Goal: Check status: Check status

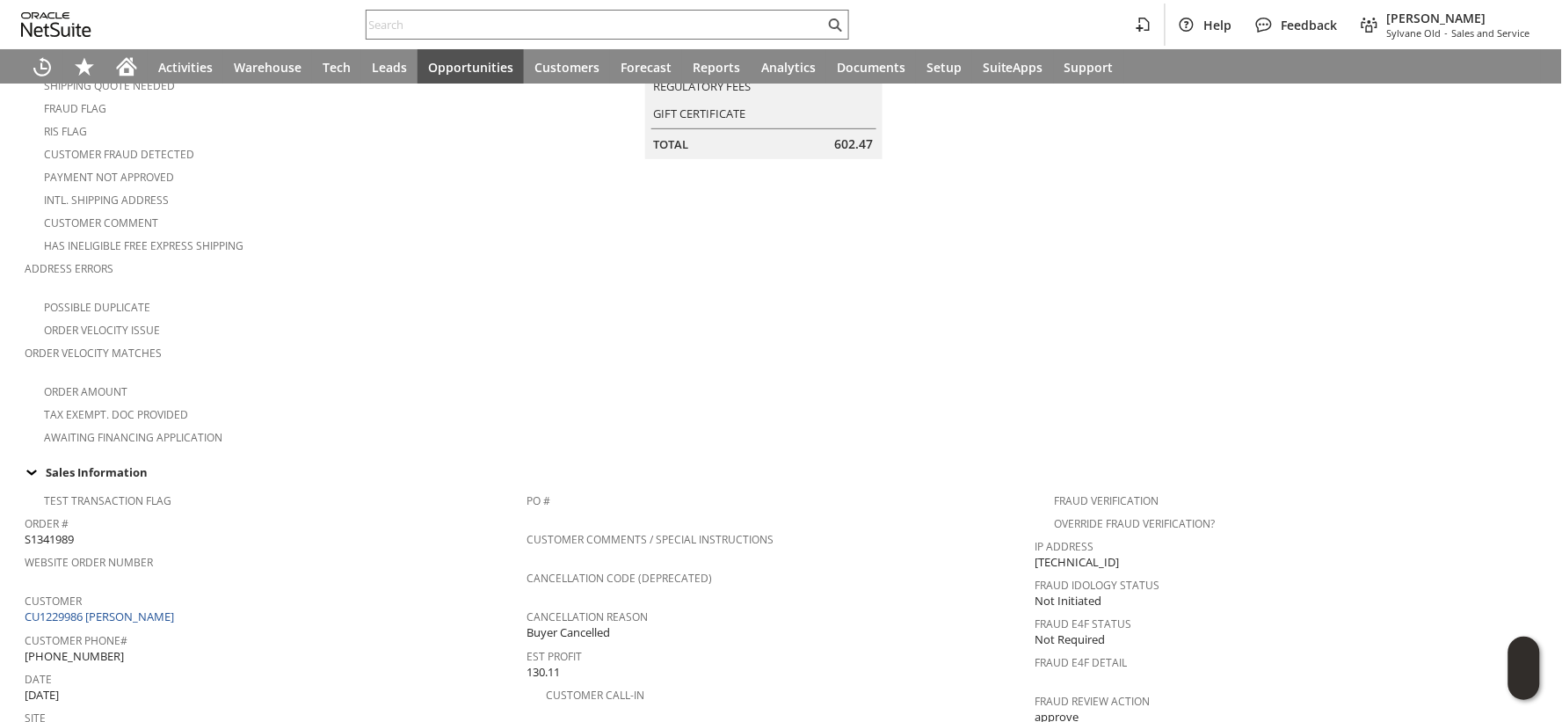
scroll to position [124, 0]
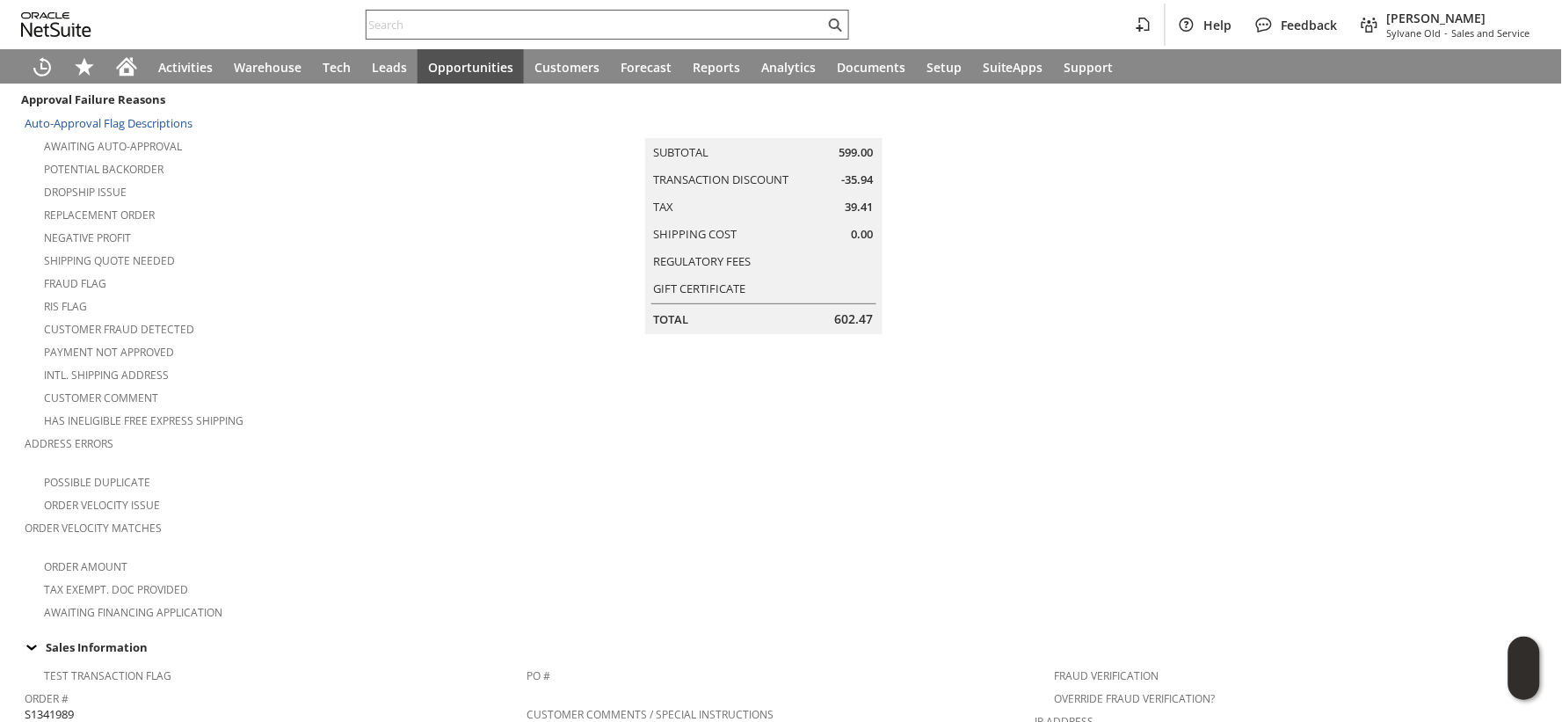
click at [399, 24] on input "text" at bounding box center [596, 24] width 458 height 21
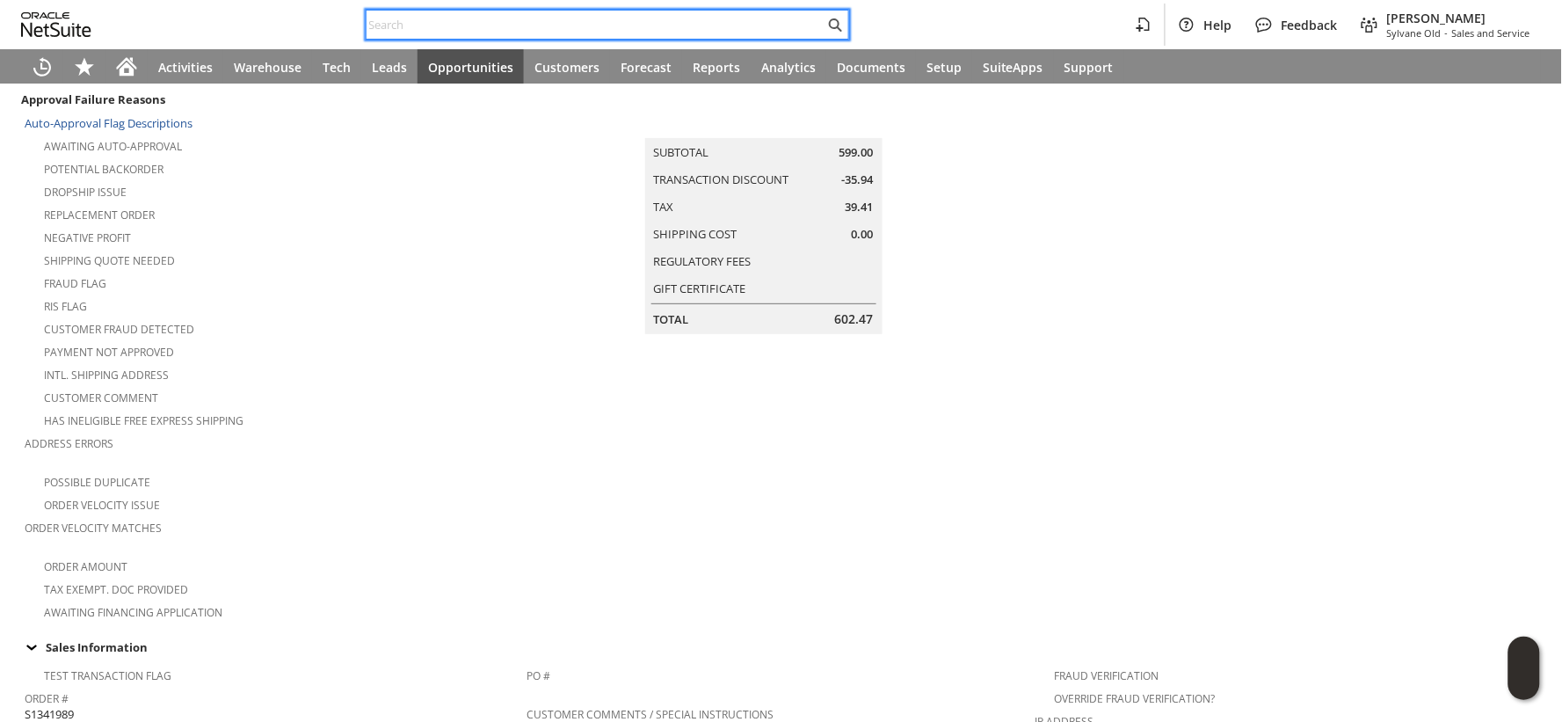
paste input "eveybrayman@gmail.com"
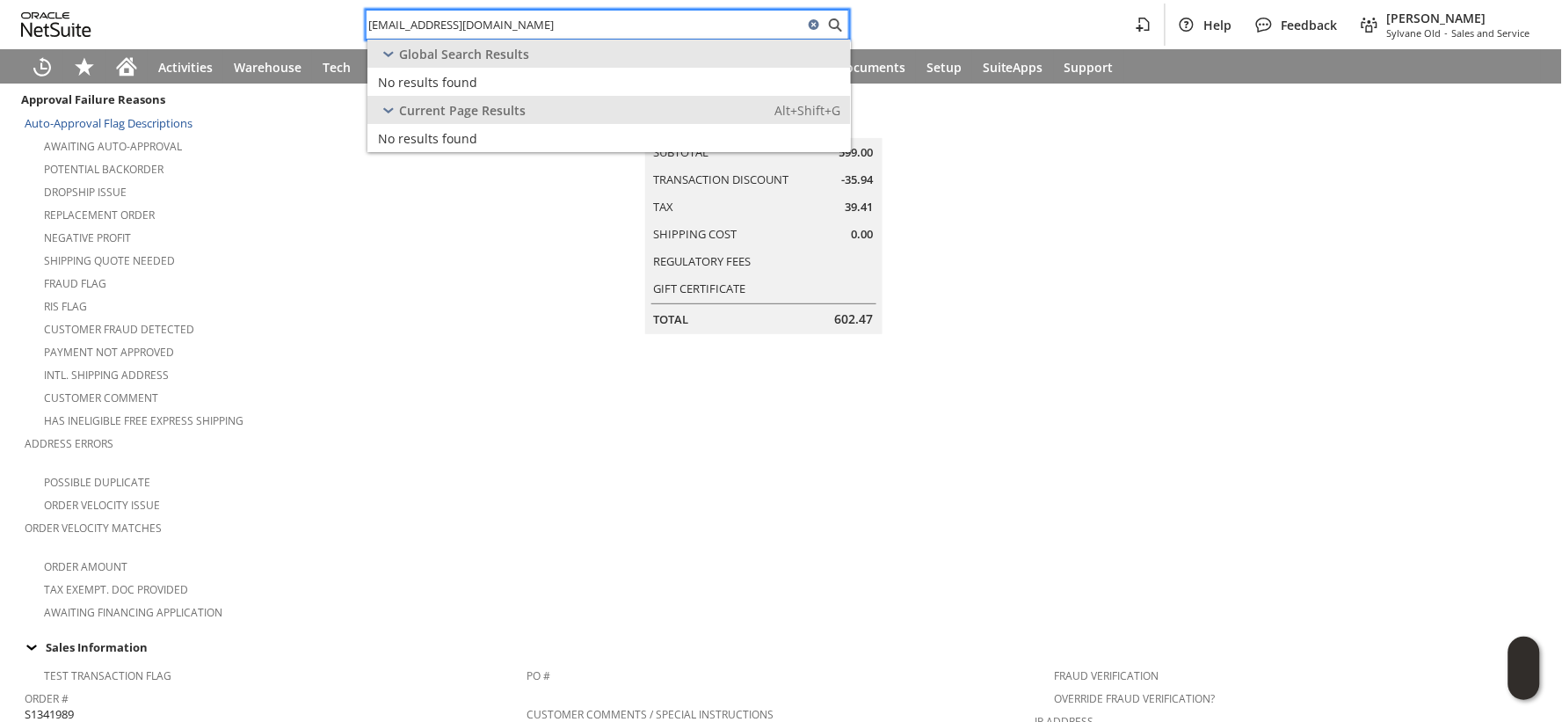
click at [403, 24] on input "eveybrayman@gmail.com" at bounding box center [585, 24] width 437 height 21
paste input "S1349664"
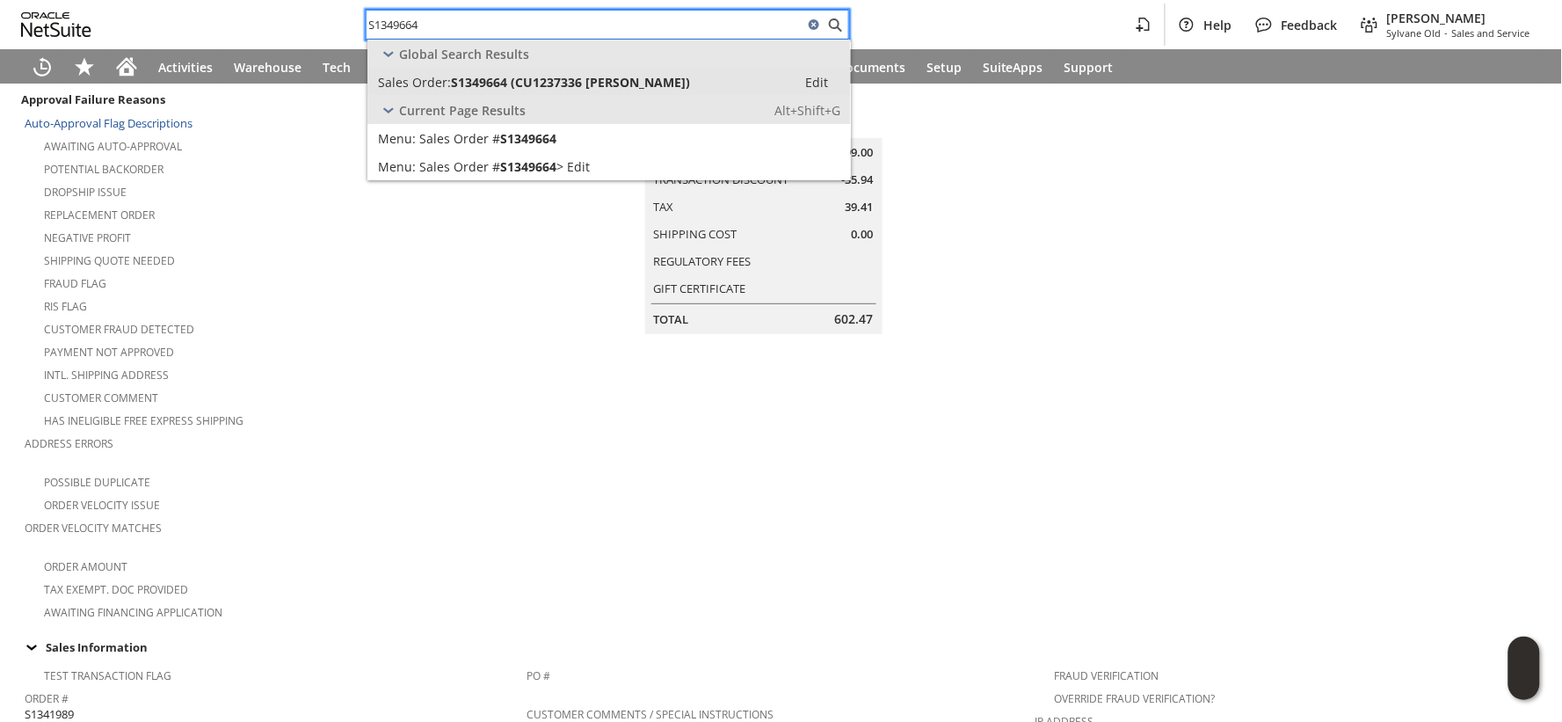
type input "S1349664"
click at [464, 85] on span "S1349664 (CU1237336 Wayne West)" at bounding box center [570, 82] width 239 height 17
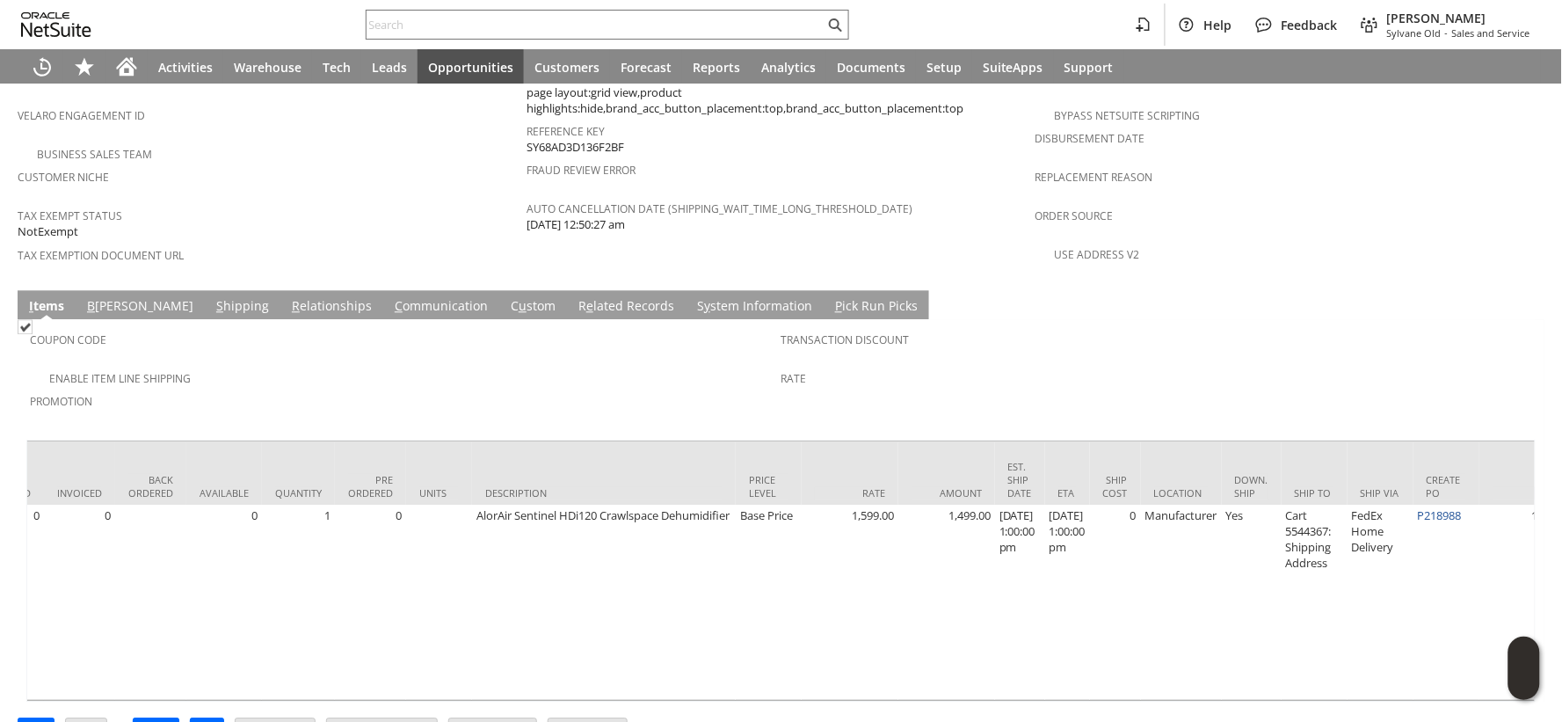
scroll to position [0, 426]
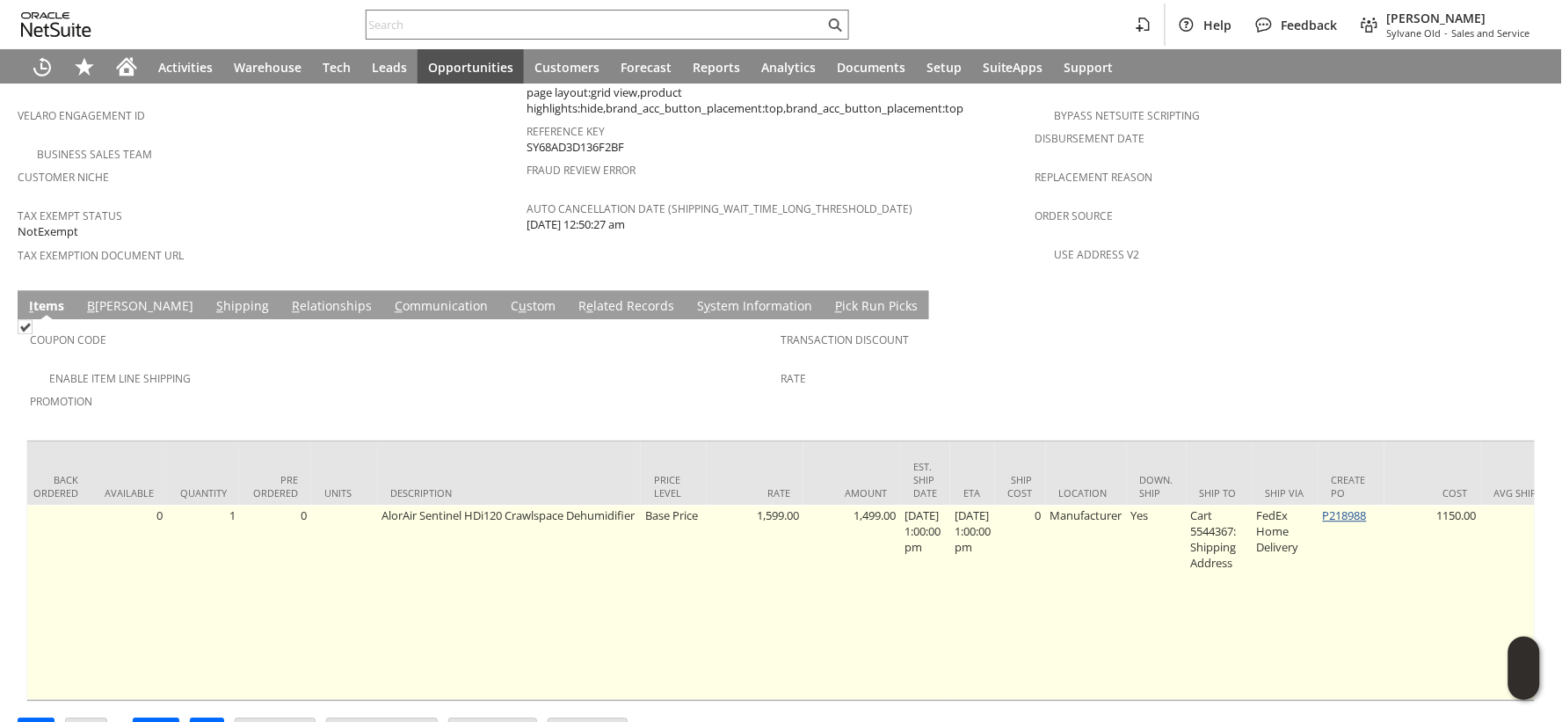
click at [1351, 507] on link "P218988" at bounding box center [1345, 515] width 44 height 16
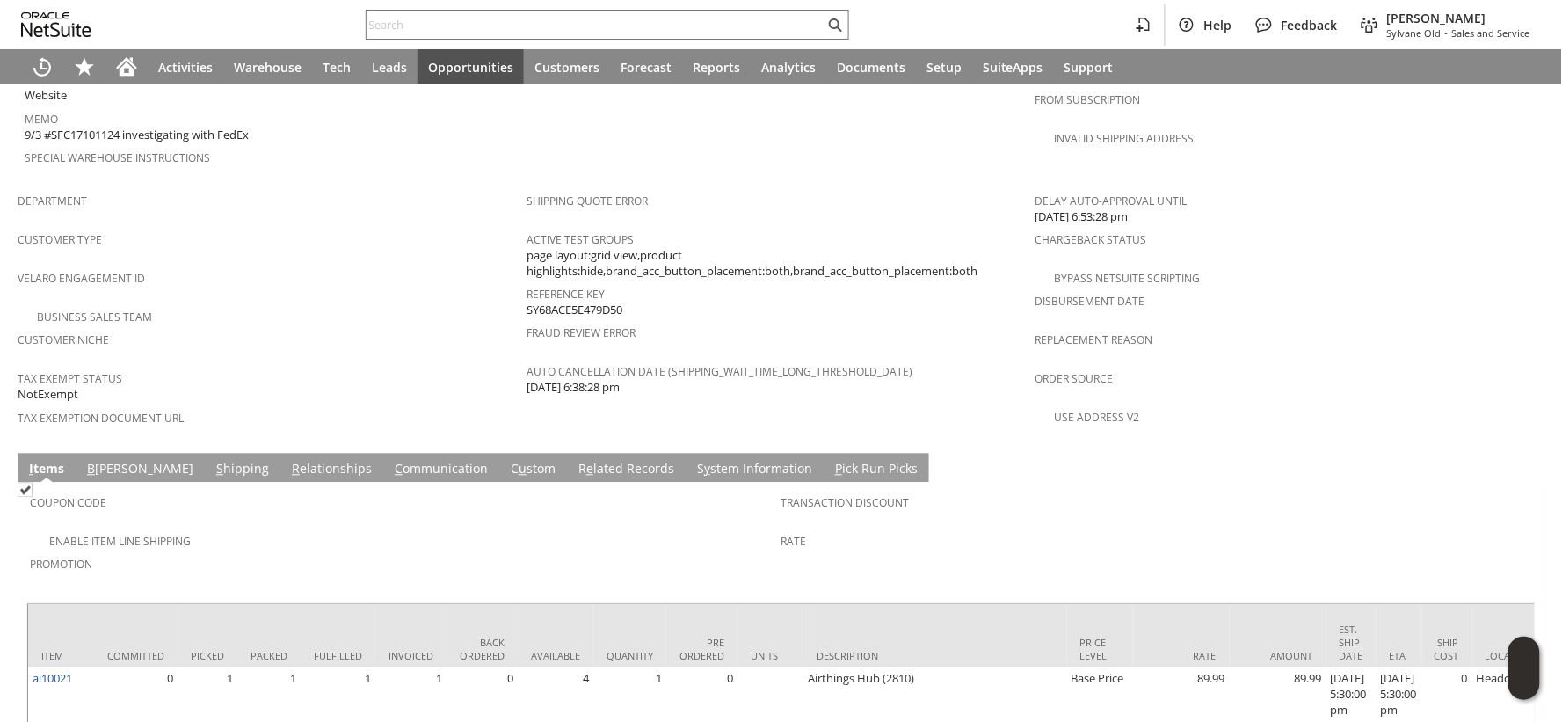
scroll to position [1038, 0]
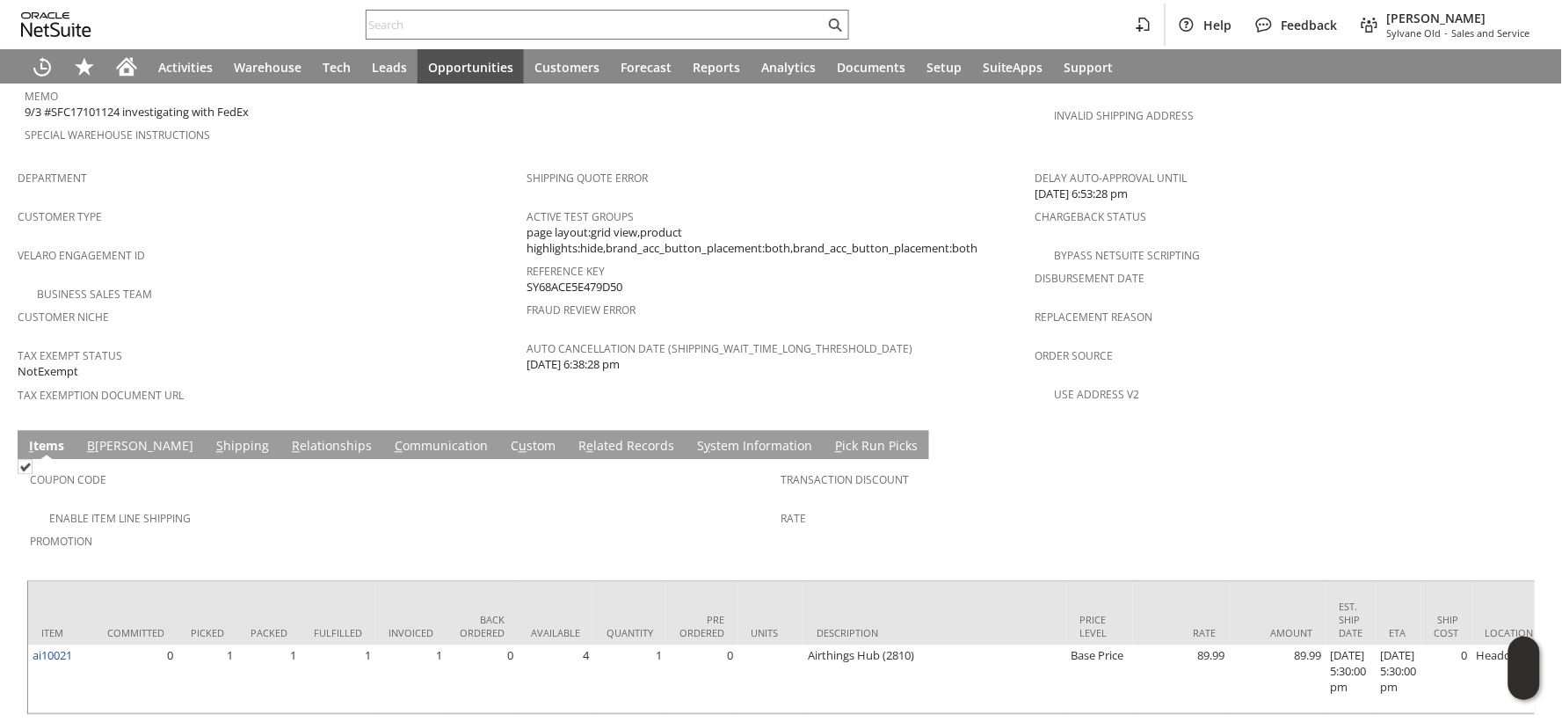
click at [212, 438] on link "S hipping" at bounding box center [243, 447] width 62 height 19
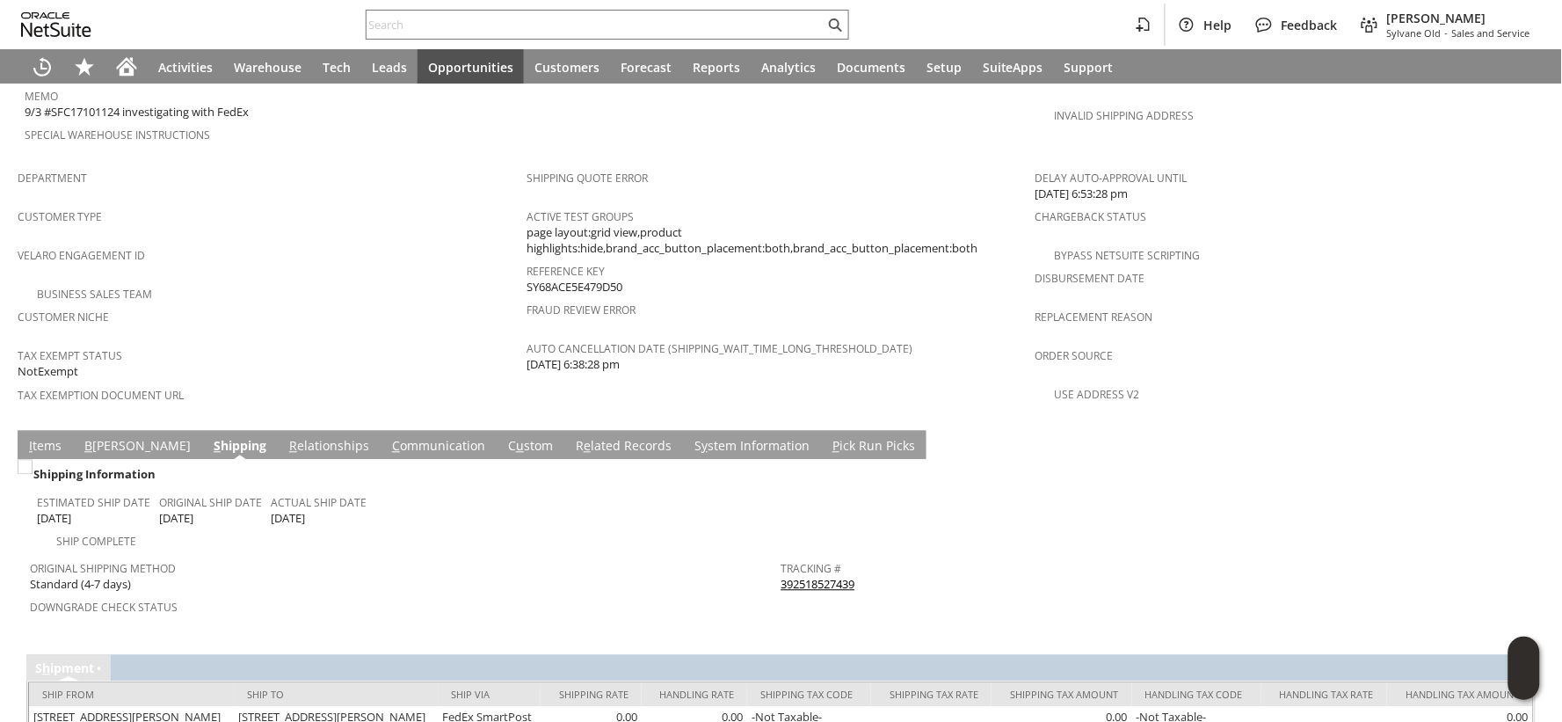
click at [797, 577] on link "392518527439" at bounding box center [819, 585] width 74 height 16
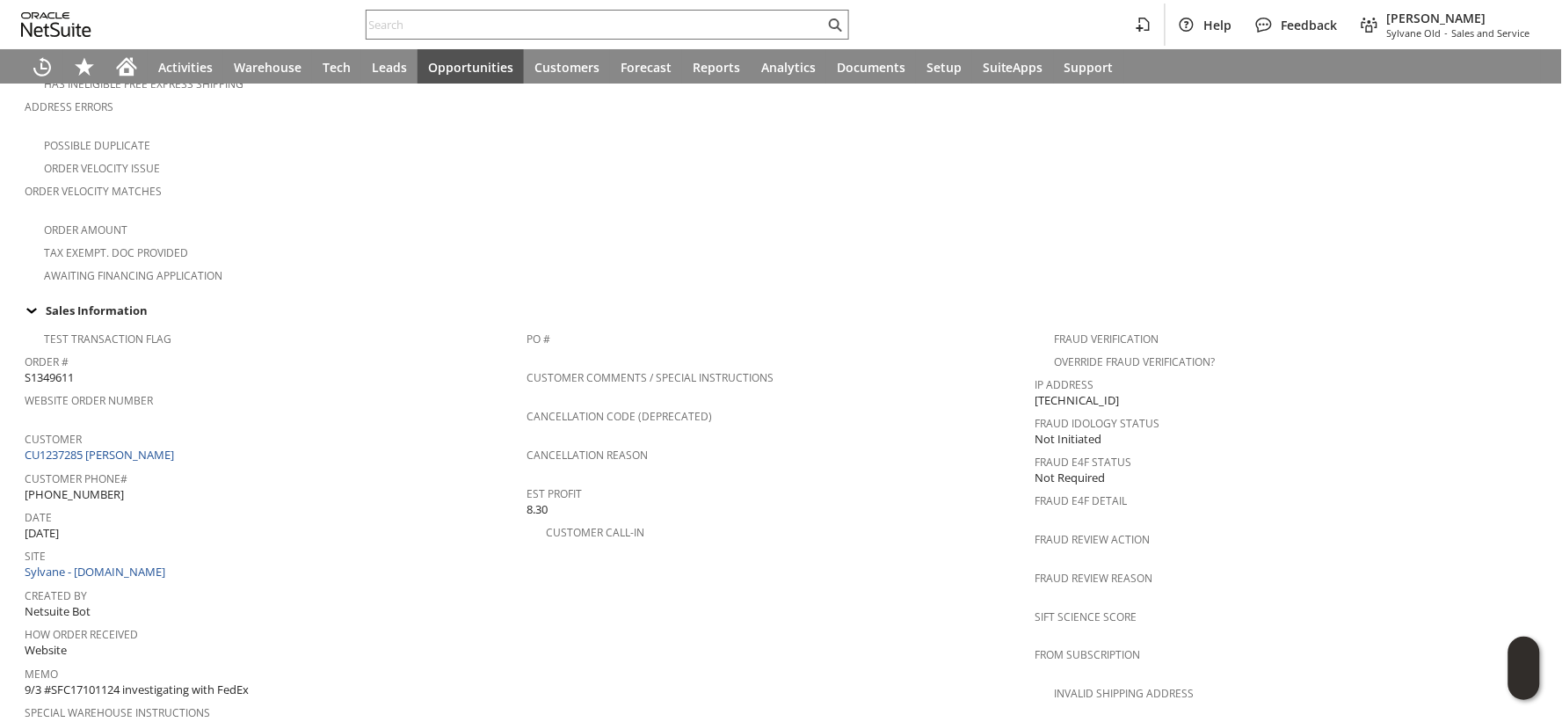
scroll to position [452, 0]
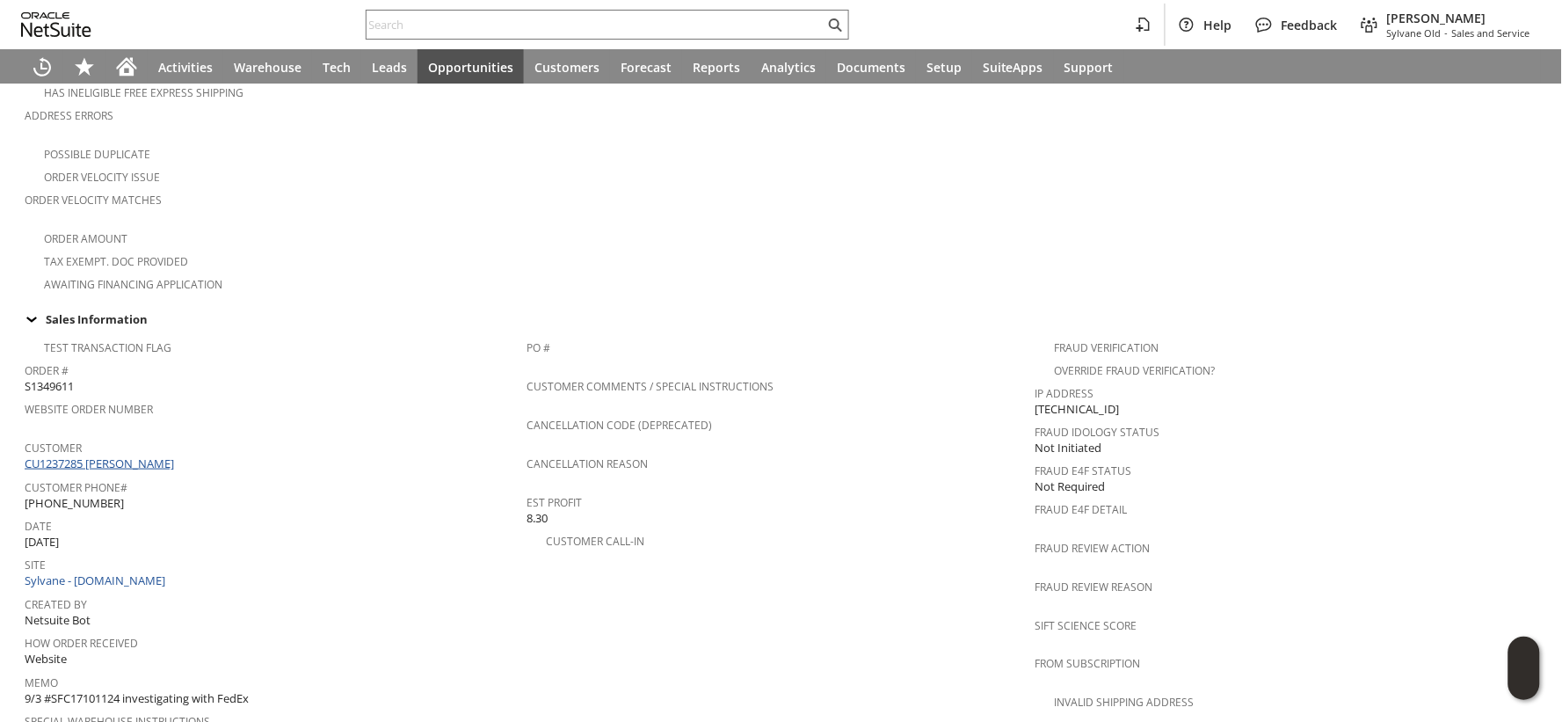
click at [108, 455] on link "CU1237285 [PERSON_NAME]" at bounding box center [102, 463] width 154 height 16
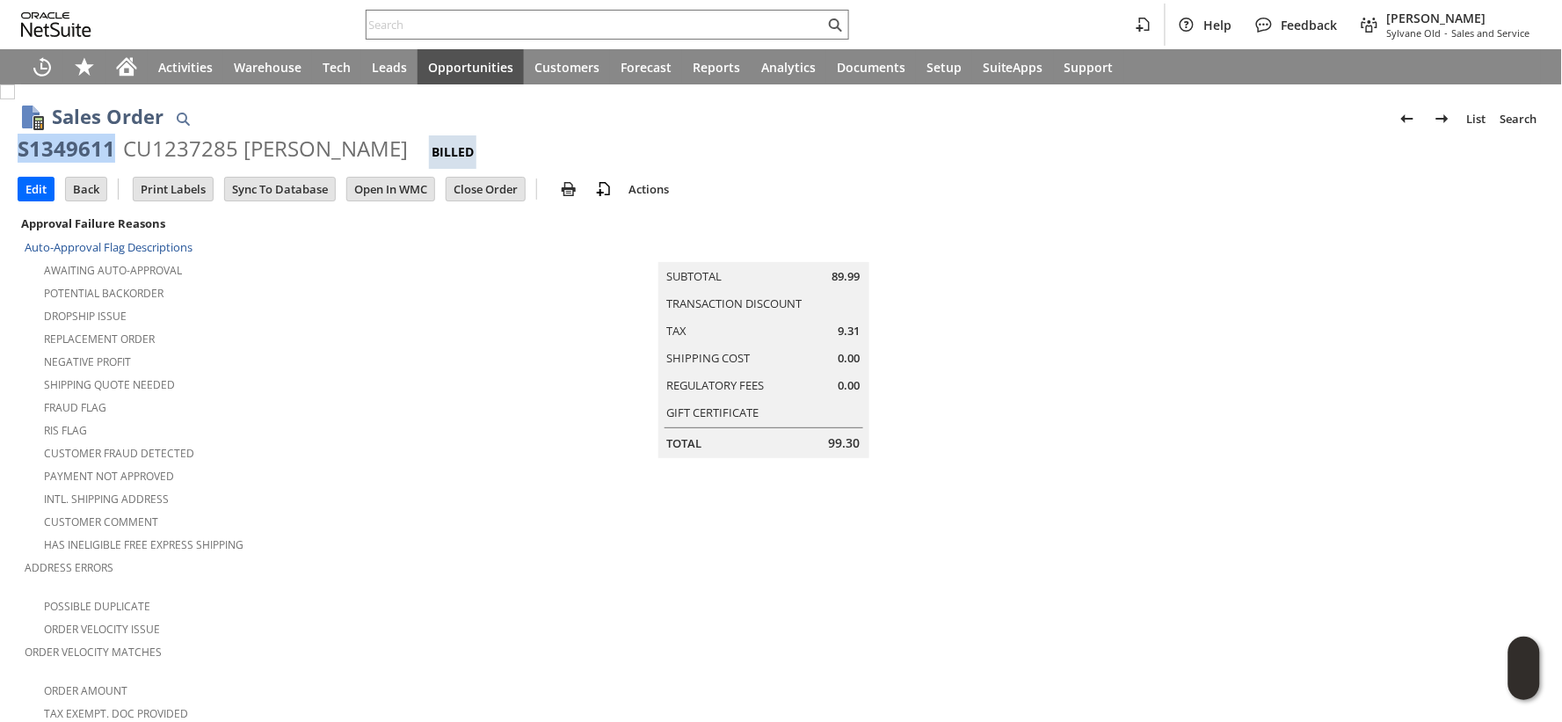
click at [79, 155] on div "S1349611" at bounding box center [67, 149] width 98 height 28
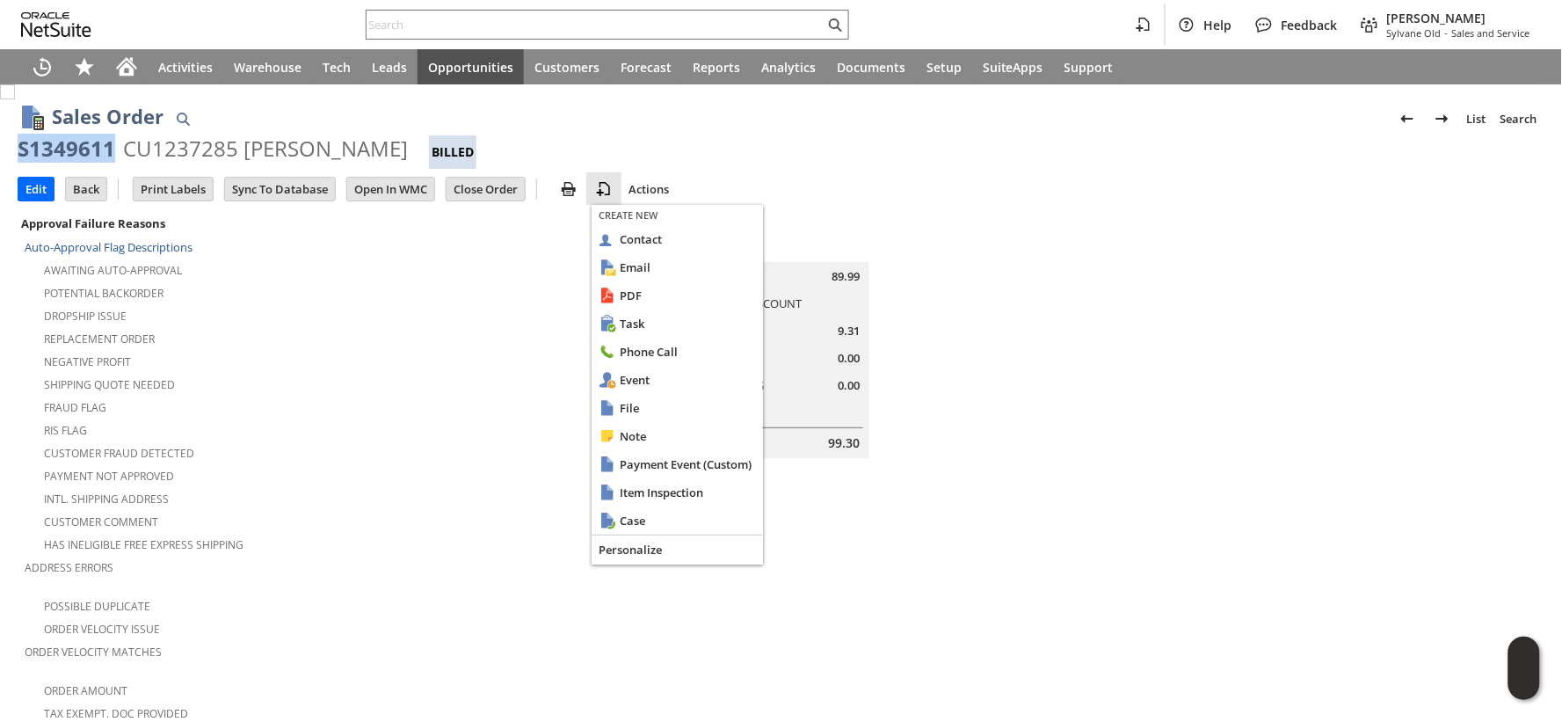
click at [601, 181] on img at bounding box center [603, 188] width 21 height 21
click at [648, 513] on span "Case" at bounding box center [688, 521] width 136 height 16
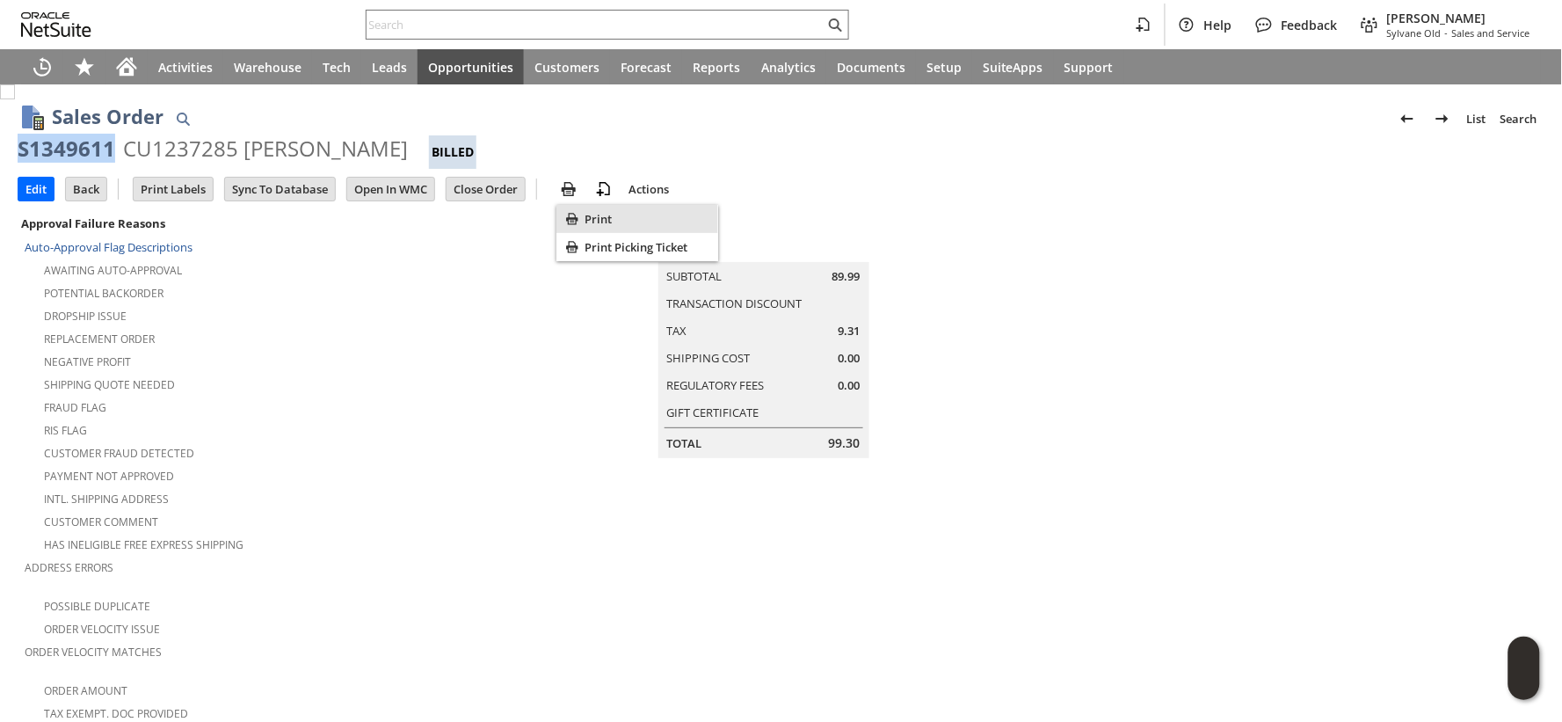
click at [585, 223] on span "Print" at bounding box center [648, 219] width 127 height 16
click at [50, 150] on div "S1349611" at bounding box center [67, 149] width 98 height 28
click at [51, 150] on div "S1349611" at bounding box center [67, 149] width 98 height 28
click at [33, 195] on input "Edit" at bounding box center [35, 189] width 35 height 23
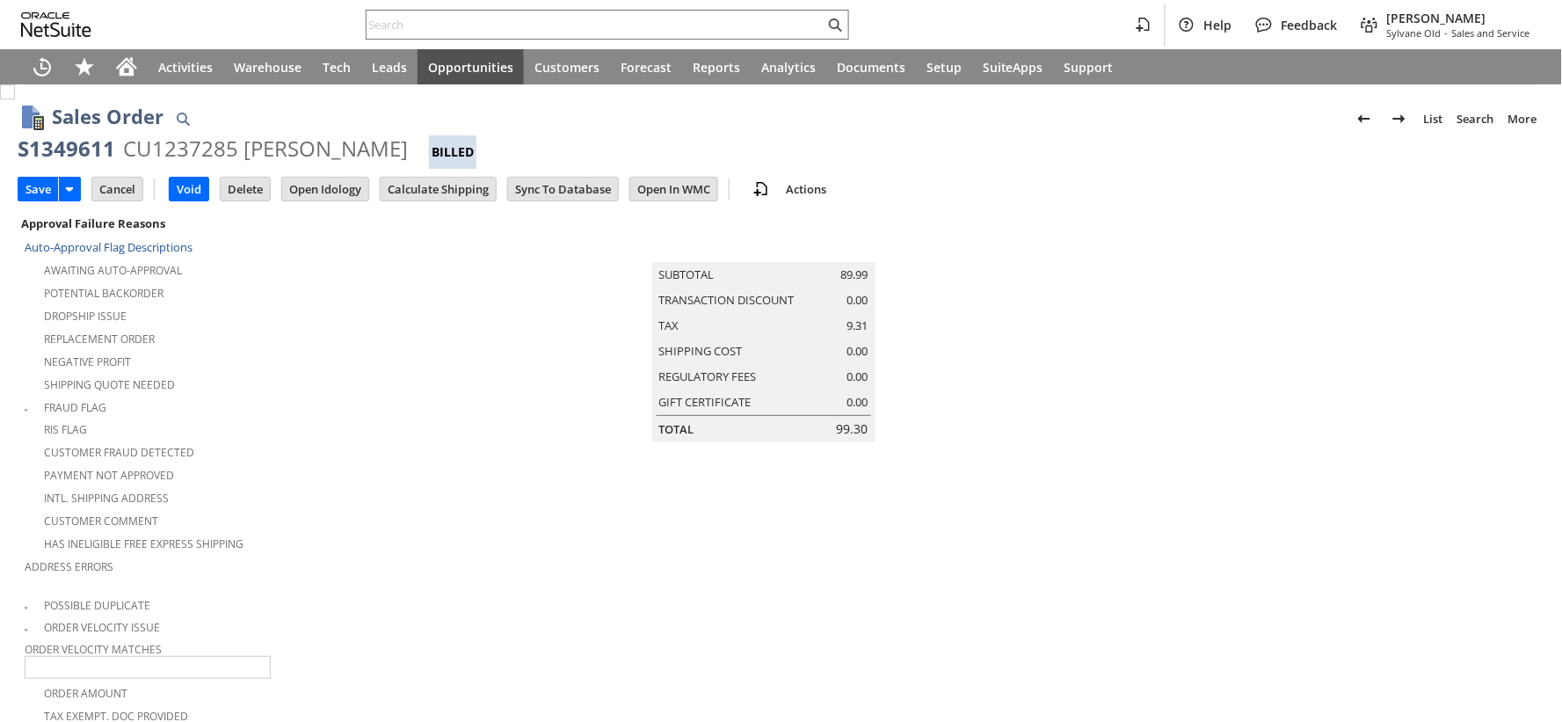
scroll to position [547, 0]
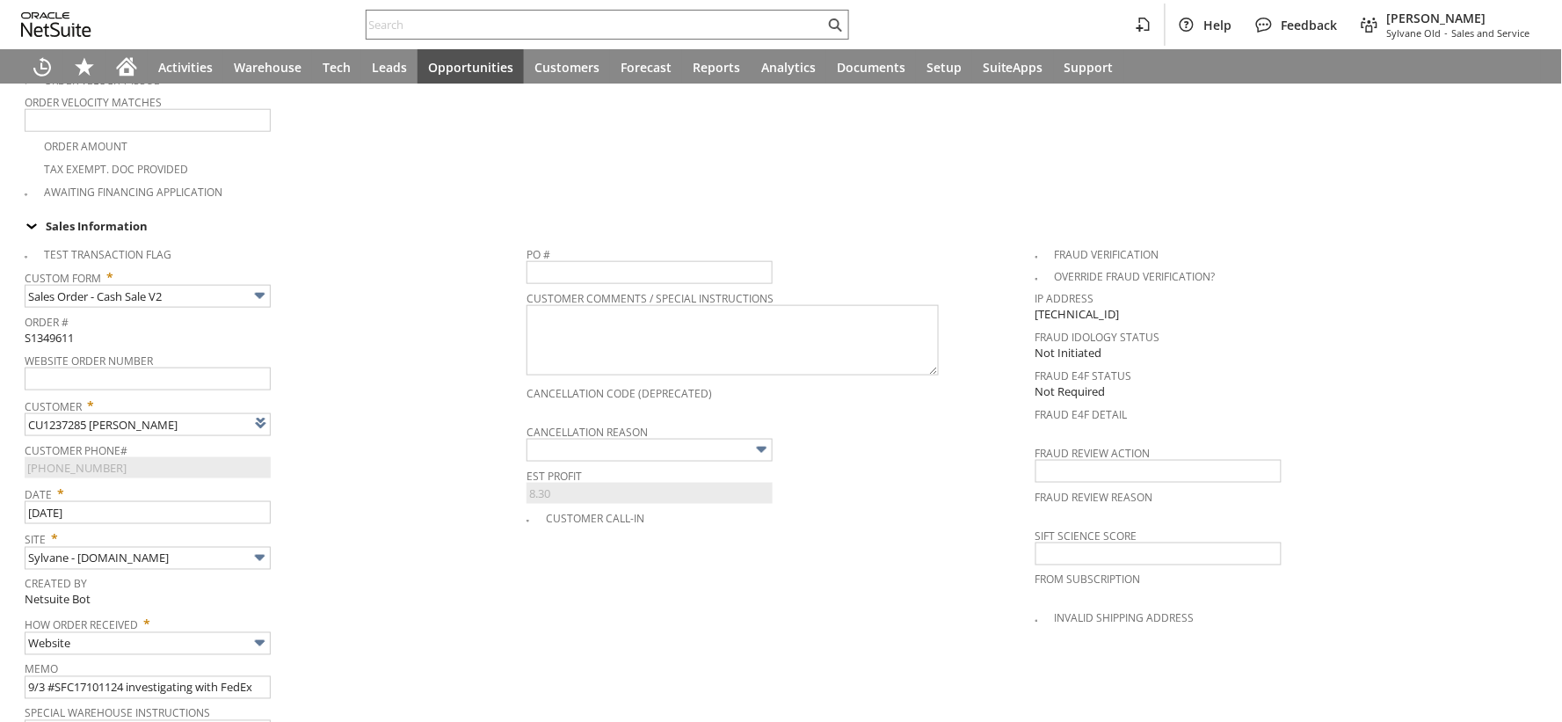
type input "Intelligent Recommendations ⁰"
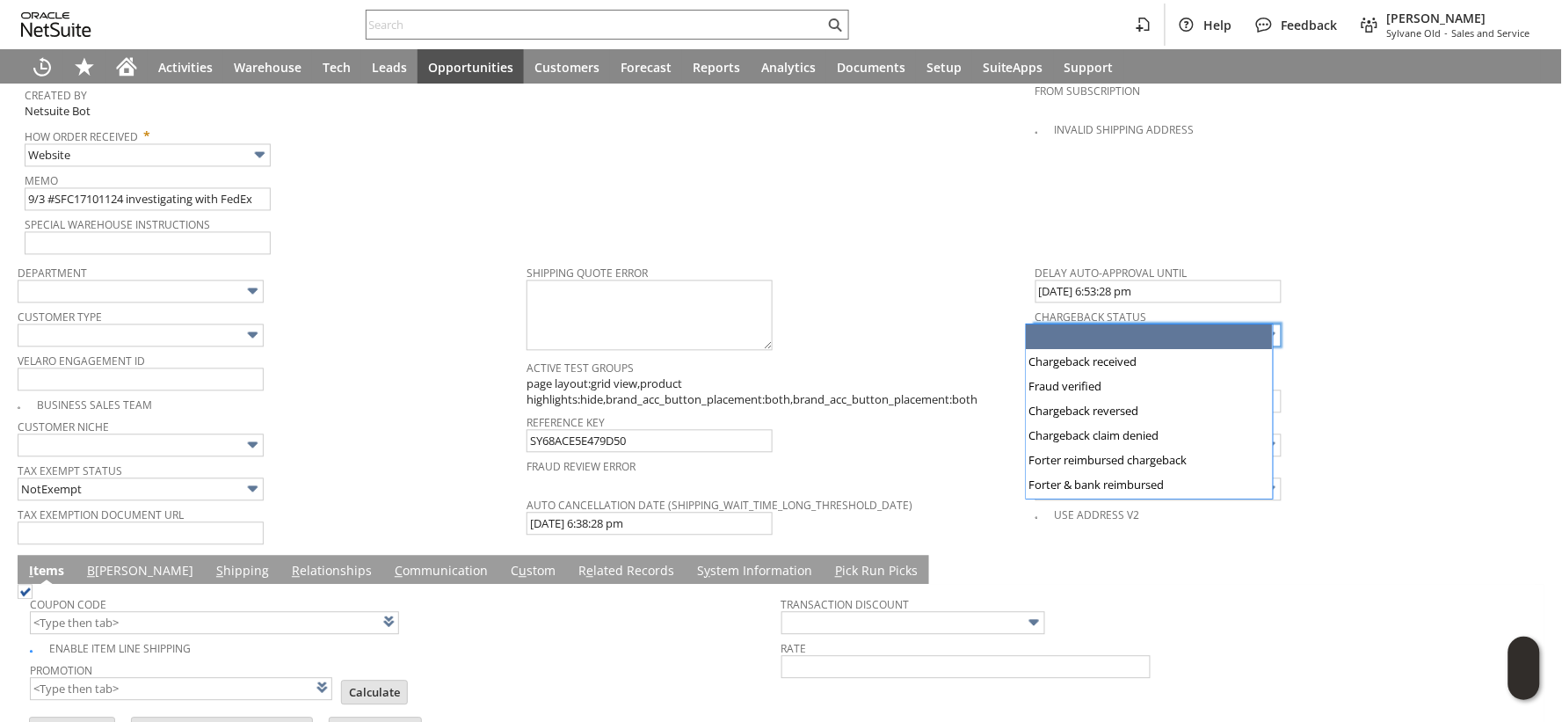
click at [1083, 324] on input "text" at bounding box center [1159, 335] width 246 height 23
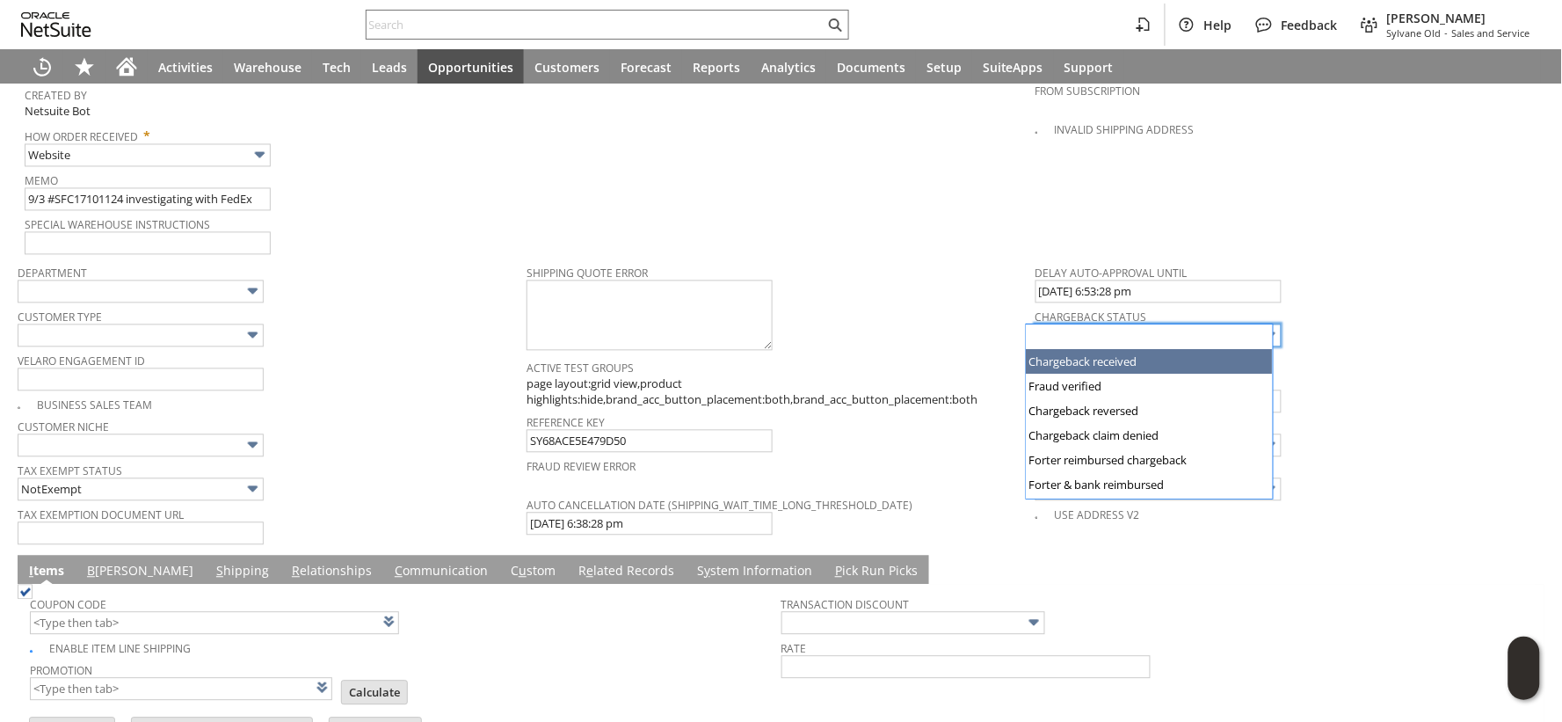
type input "Chargeback received"
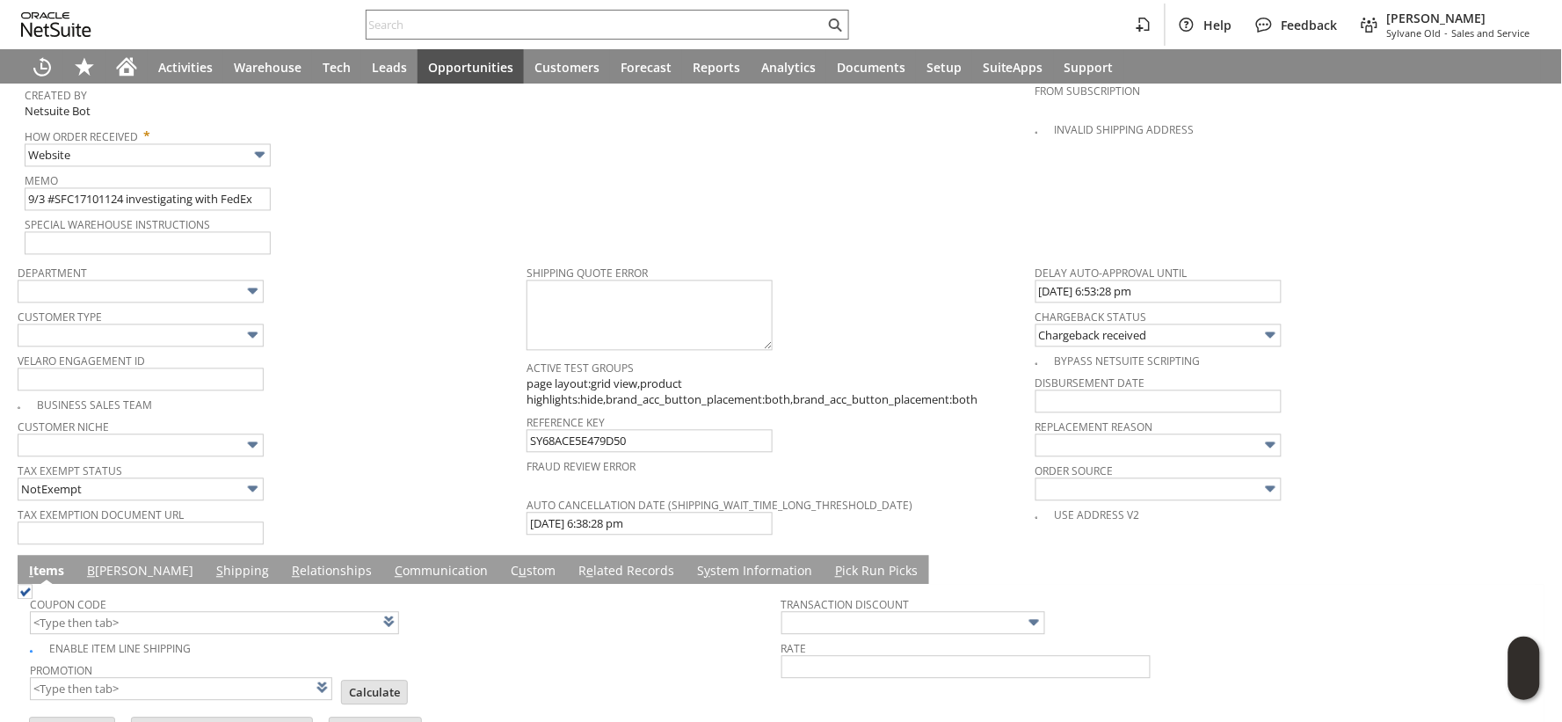
click at [767, 224] on td "PO # Customer Comments / Special Instructions Cancellation Code (deprecated) Ca…" at bounding box center [781, 2] width 509 height 507
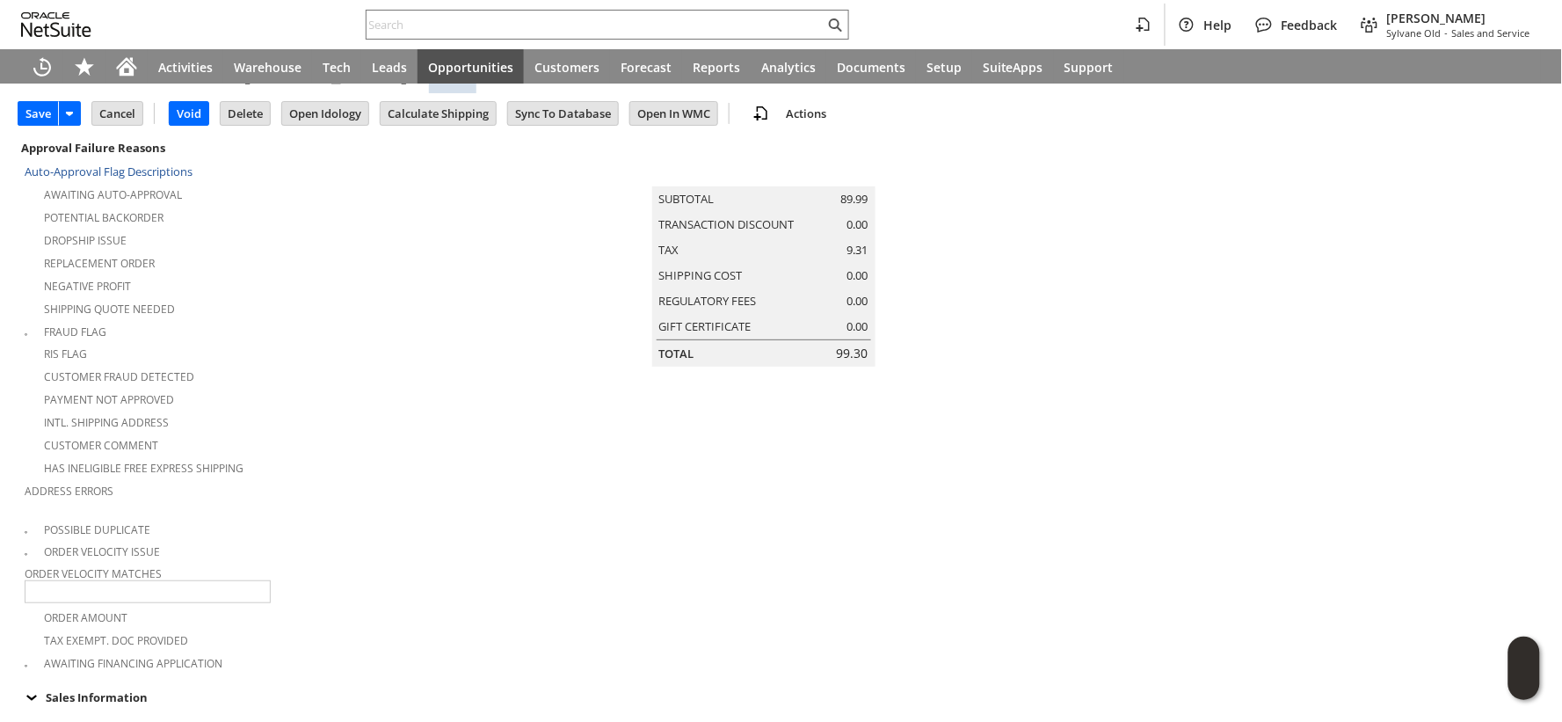
scroll to position [0, 0]
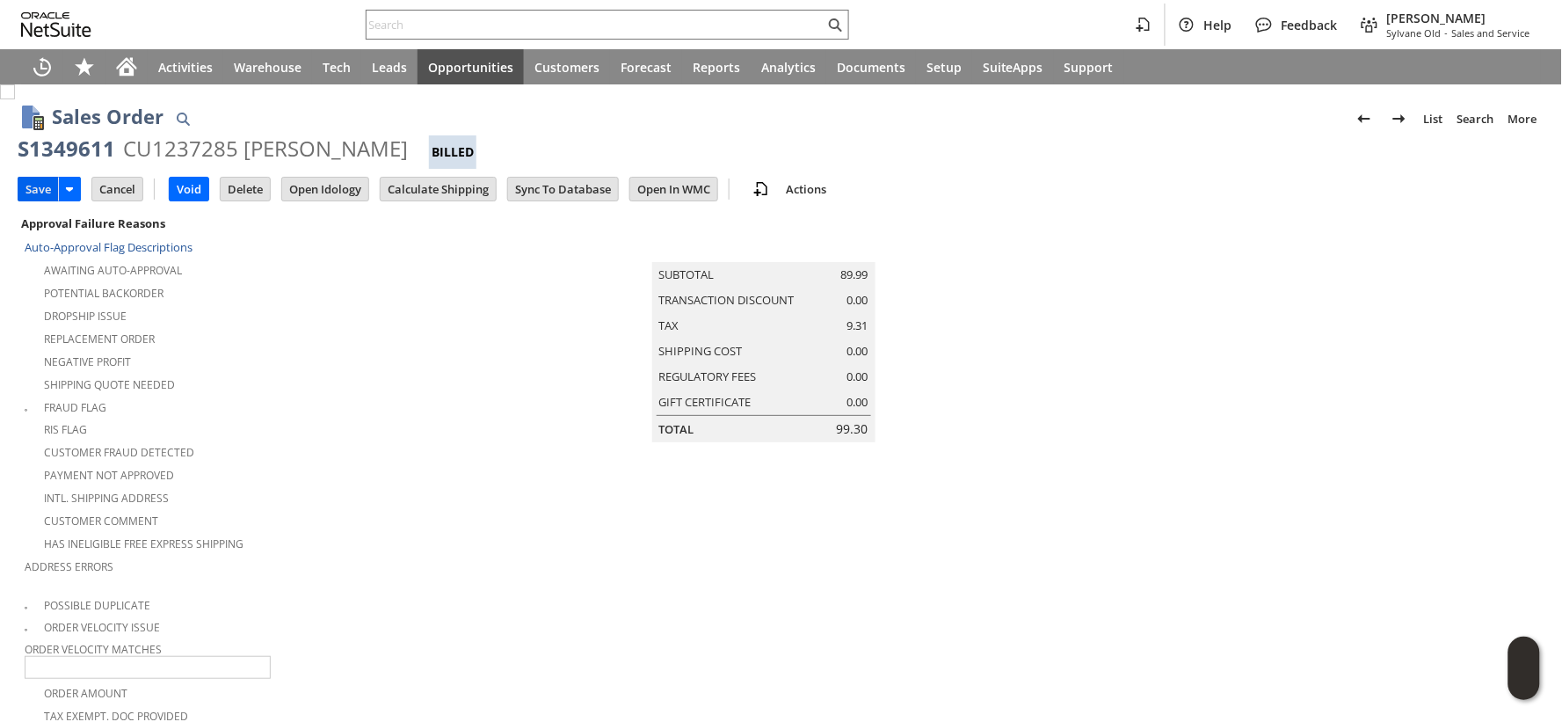
click at [37, 186] on input "Save" at bounding box center [38, 189] width 40 height 23
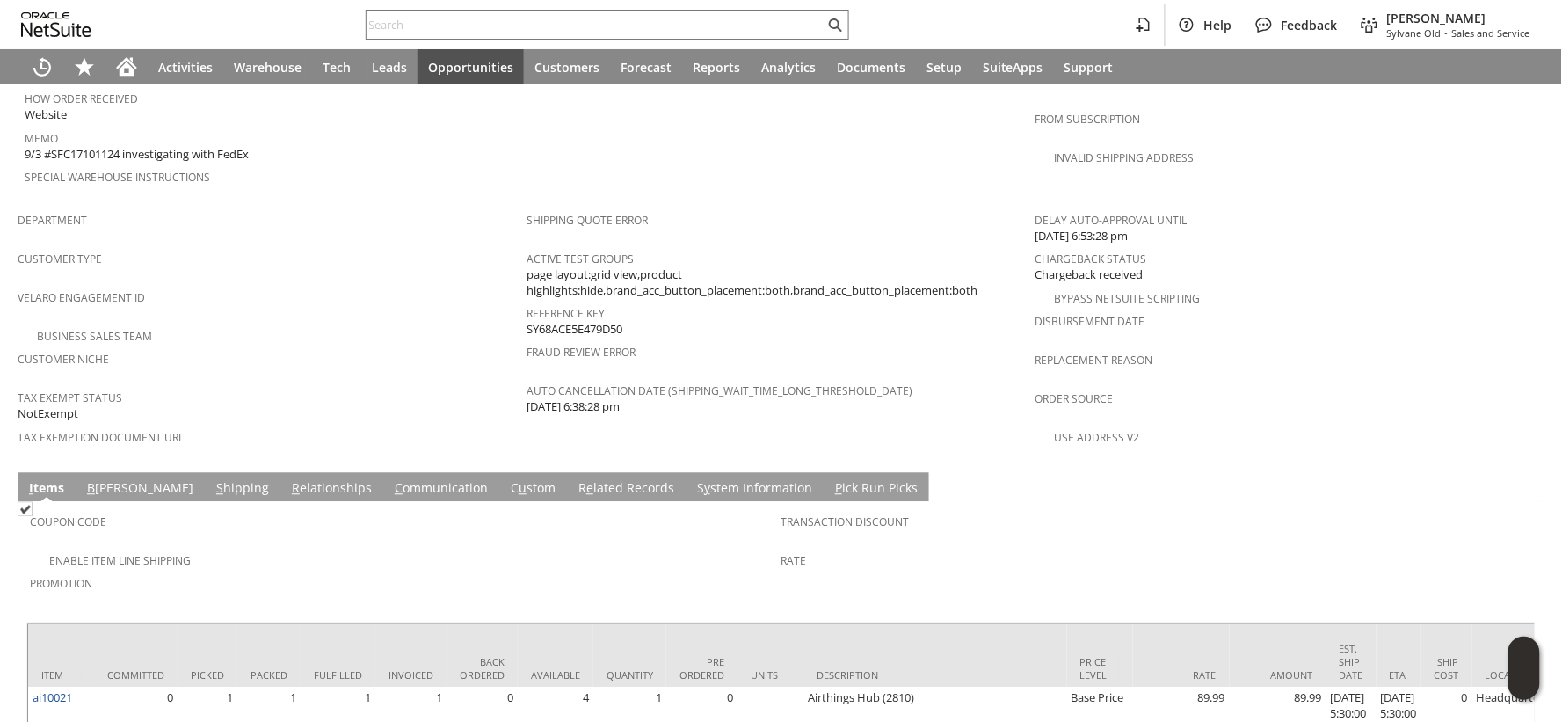
scroll to position [1106, 0]
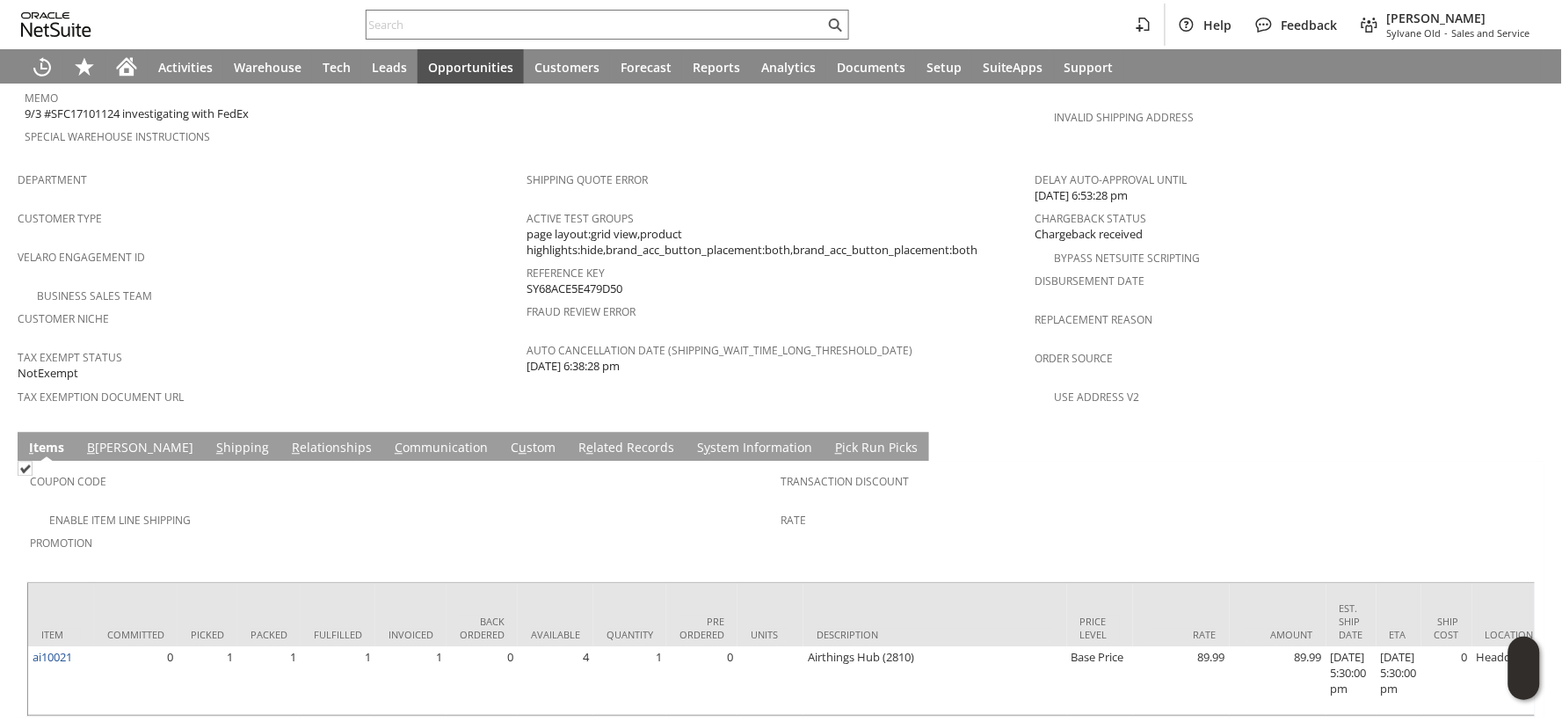
click at [390, 439] on link "C ommunication" at bounding box center [441, 448] width 102 height 19
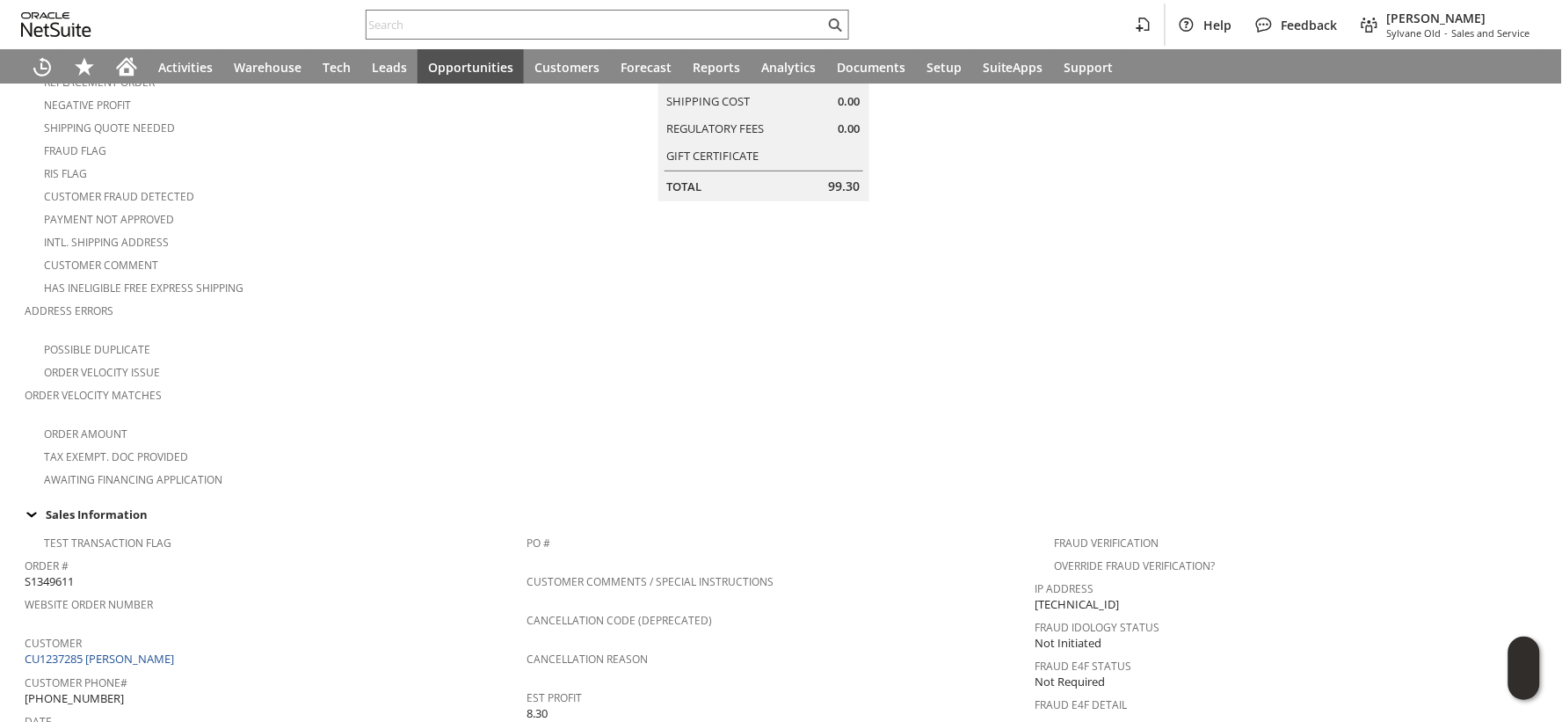
scroll to position [0, 0]
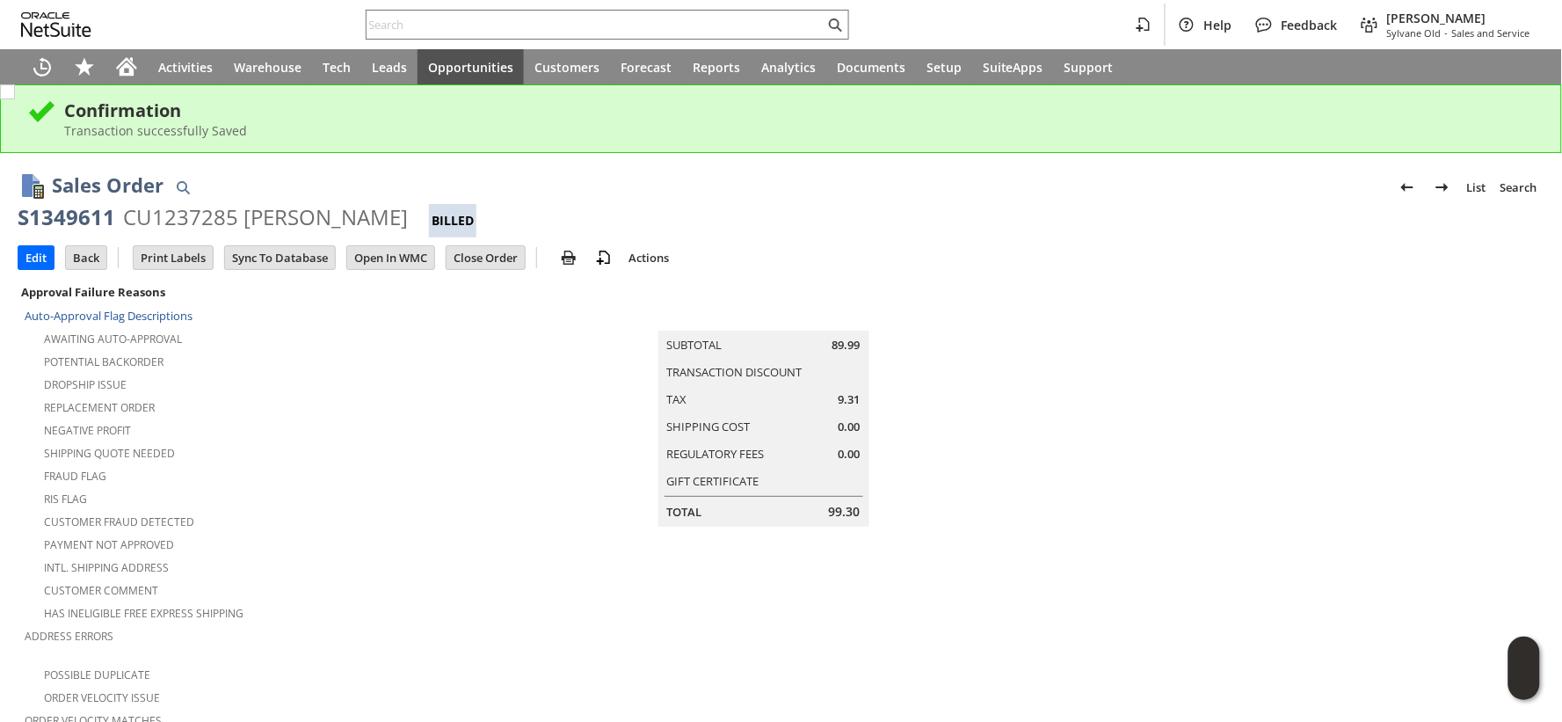
click at [274, 222] on div "CU1237285 [PERSON_NAME]" at bounding box center [265, 217] width 285 height 28
copy div "Siyan"
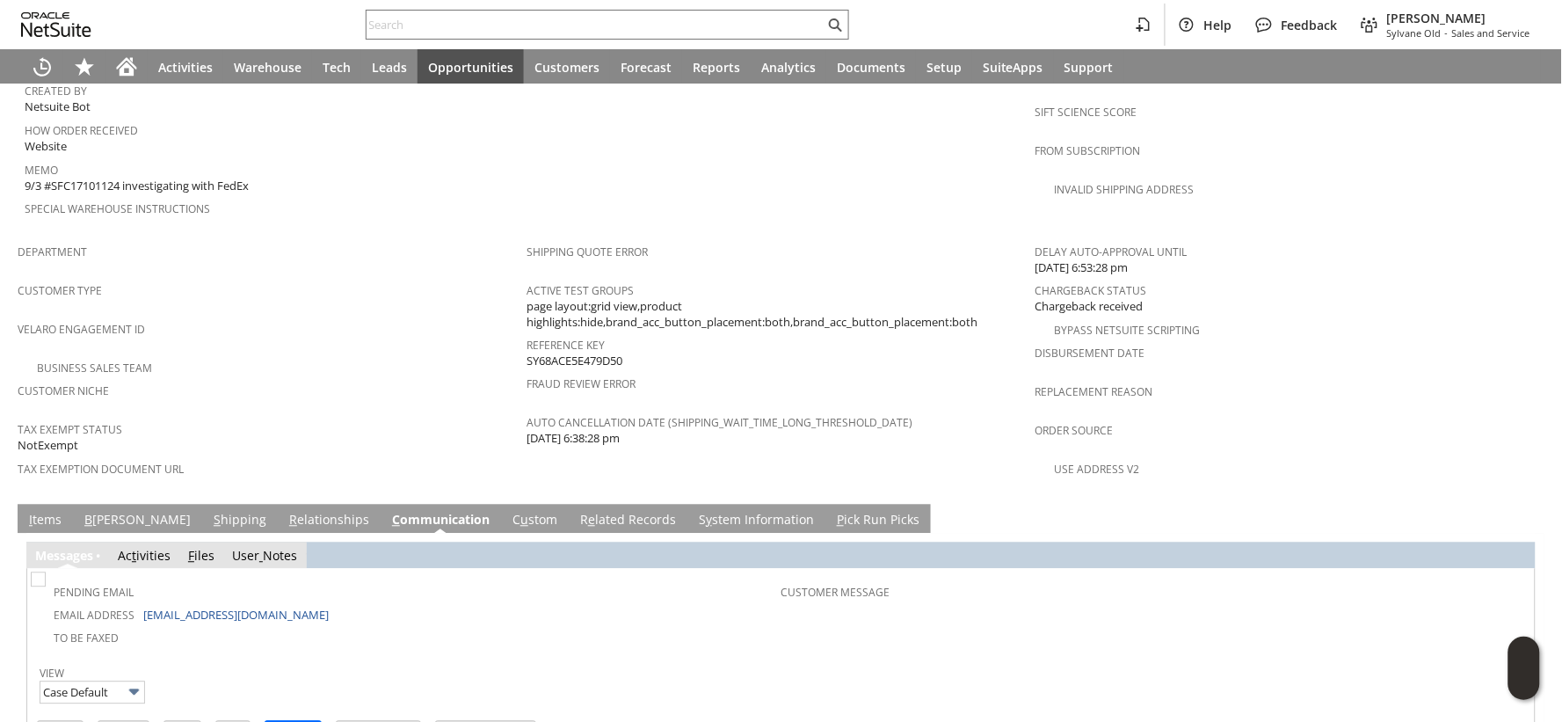
scroll to position [1122, 0]
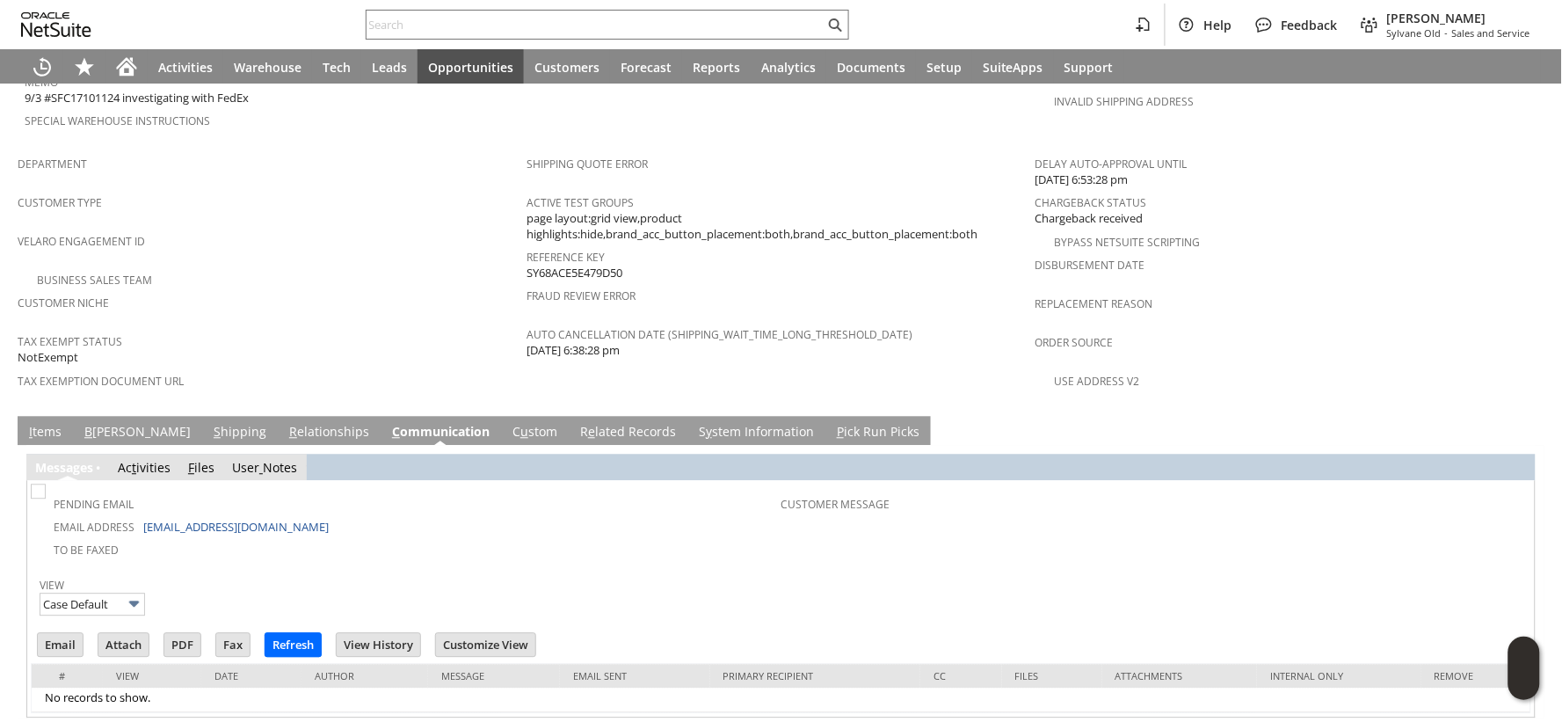
click at [98, 423] on link "B illing" at bounding box center [137, 432] width 115 height 19
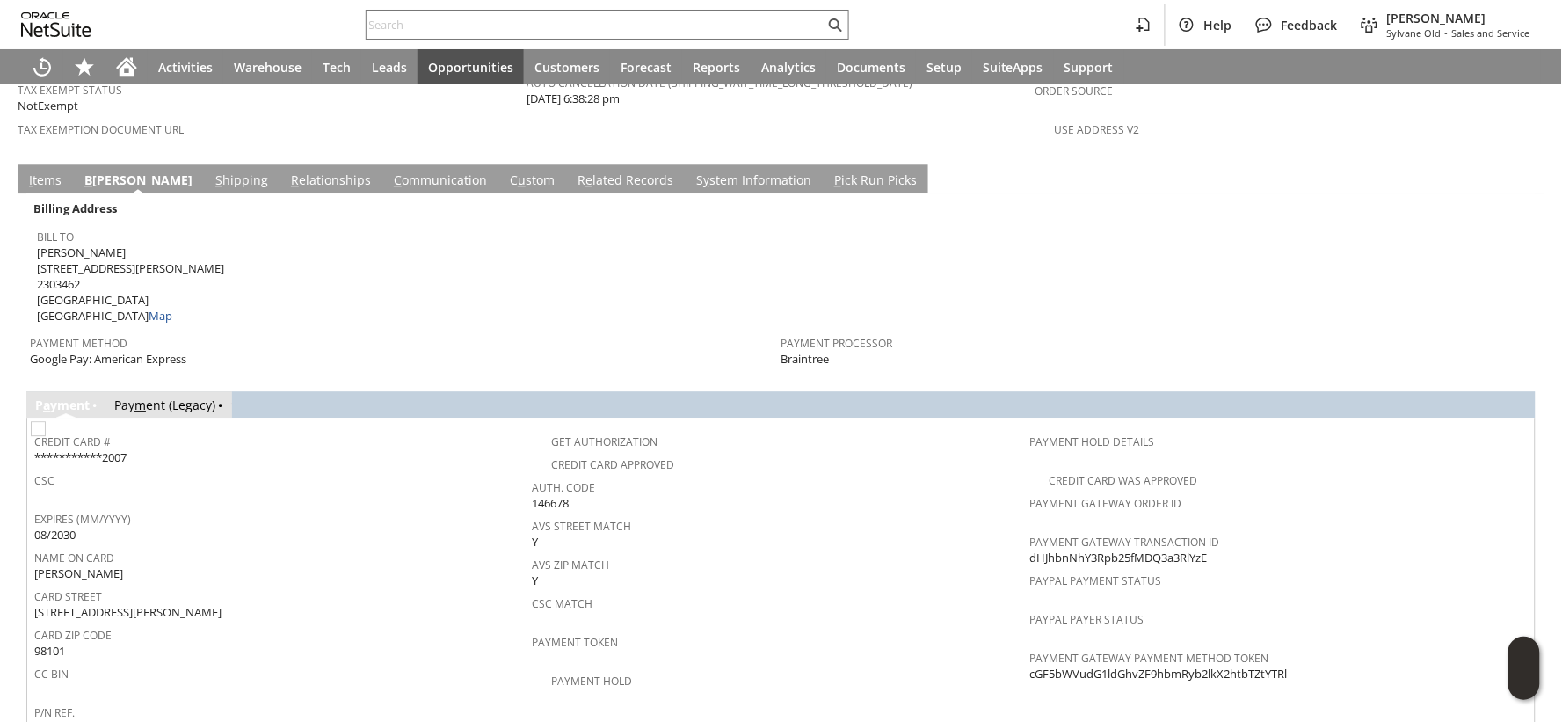
scroll to position [1415, 0]
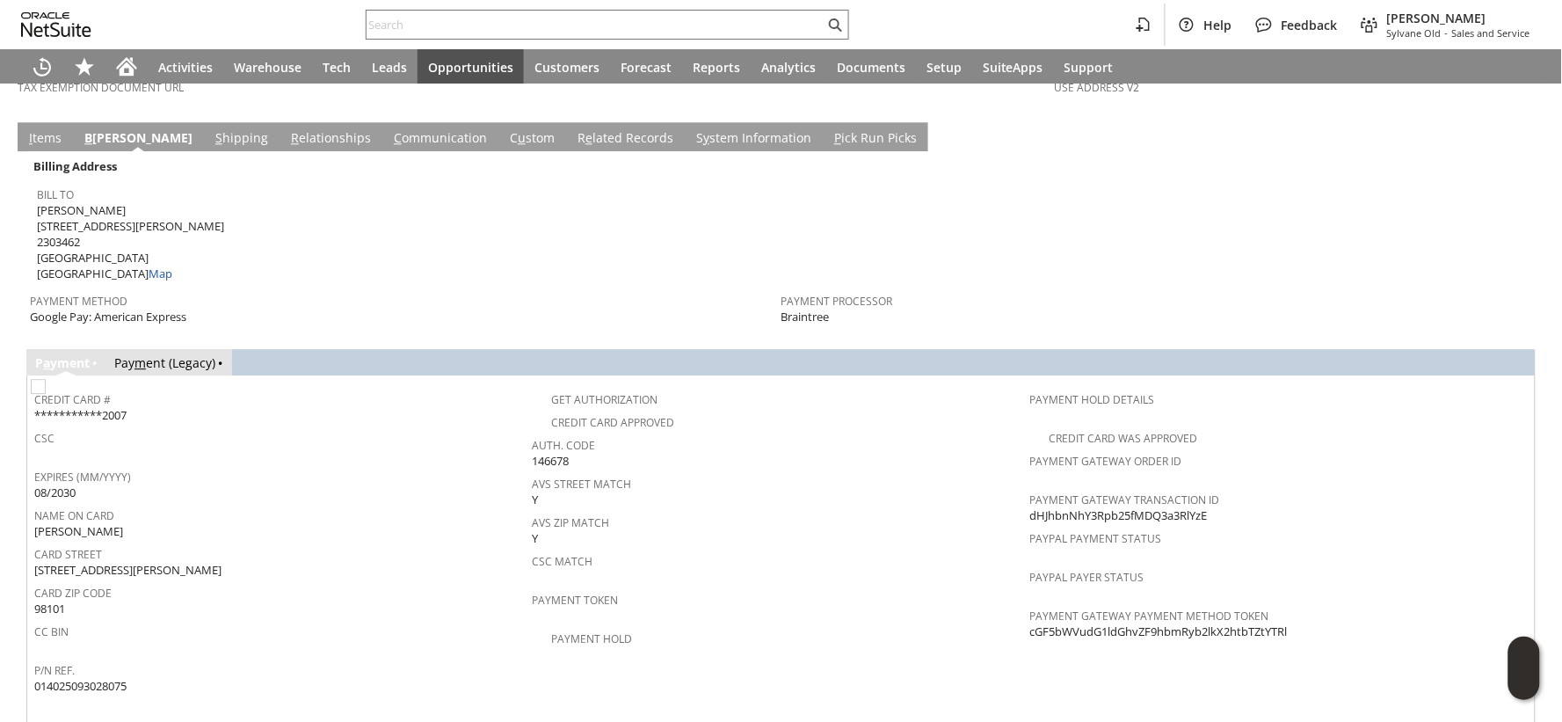
click at [149, 354] on link "Pay m ent (Legacy)" at bounding box center [164, 362] width 101 height 17
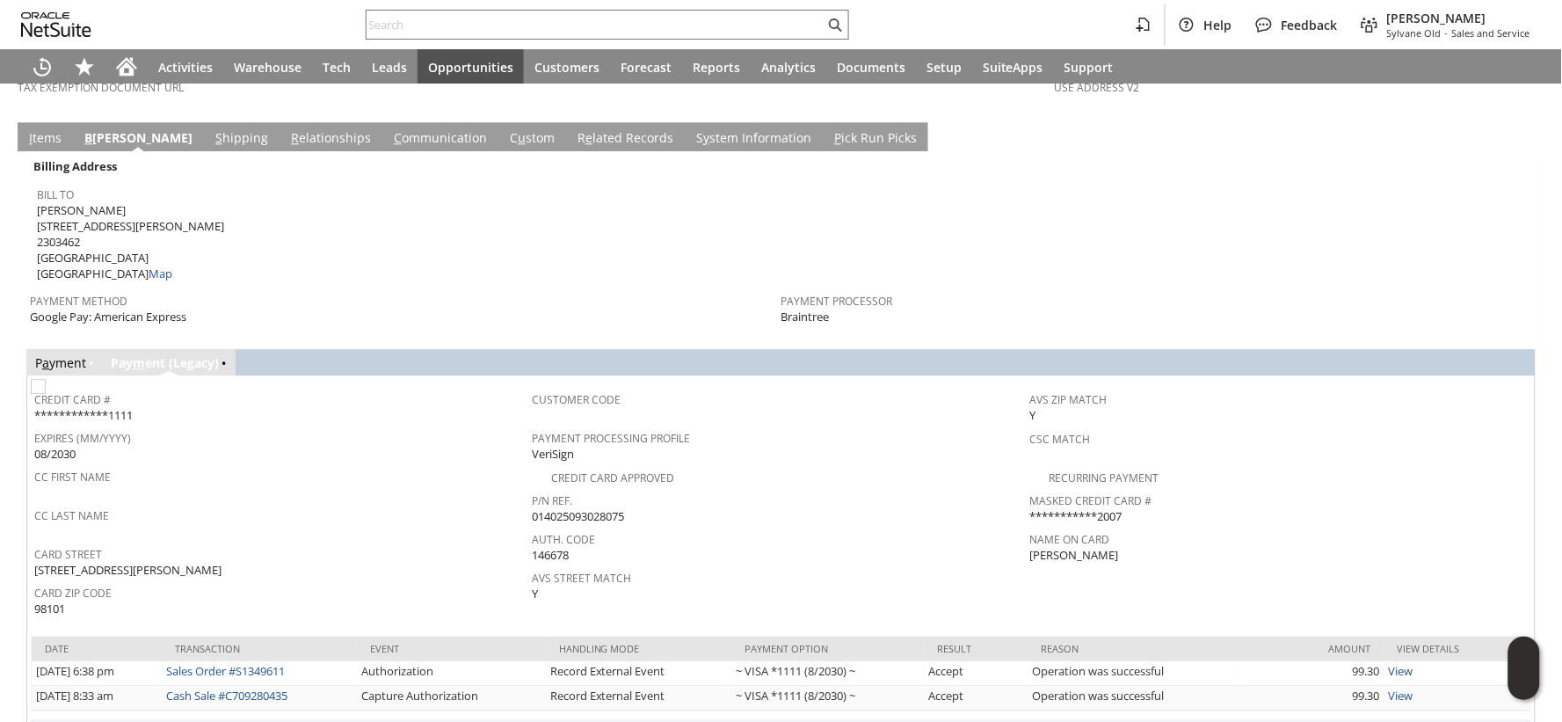
scroll to position [1437, 0]
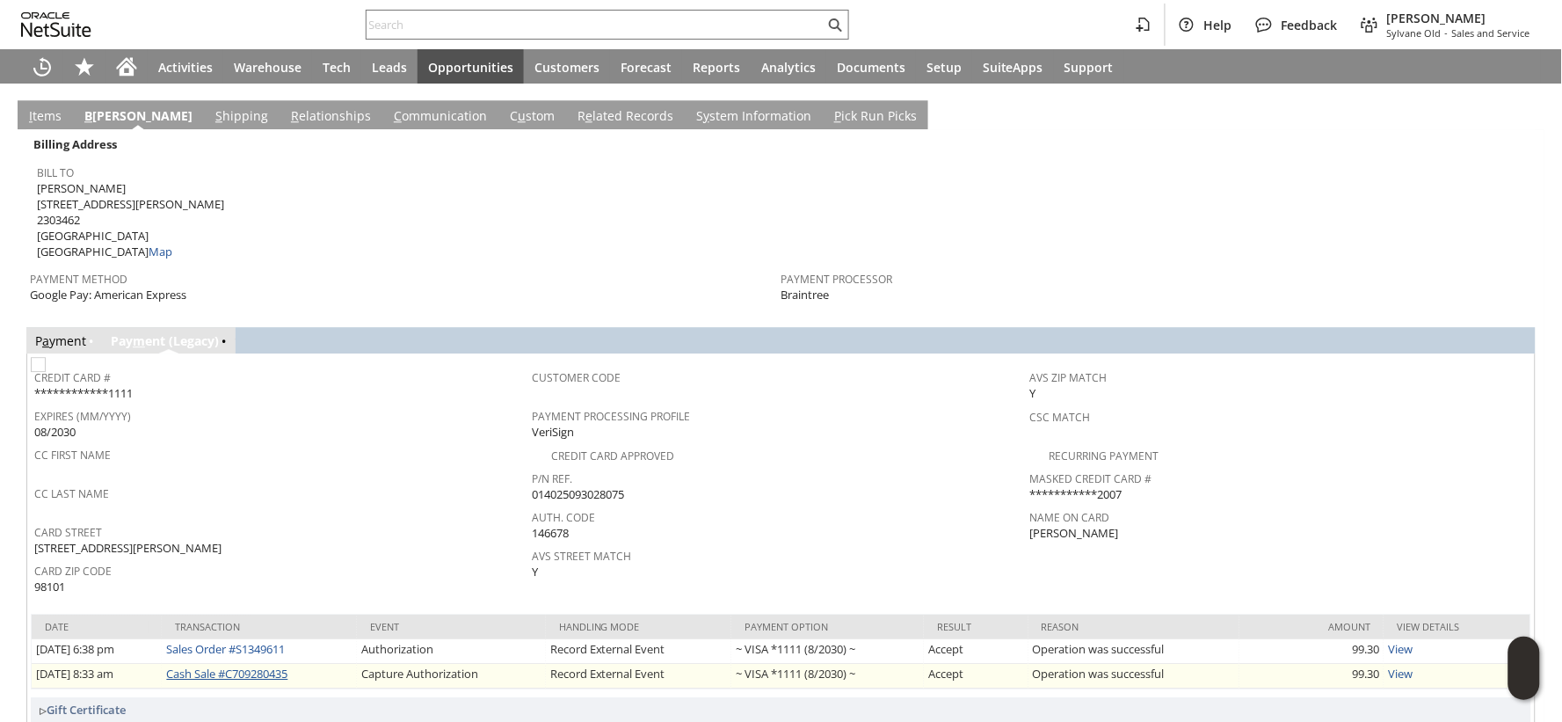
click at [205, 666] on link "Cash Sale #C709280435" at bounding box center [226, 674] width 121 height 16
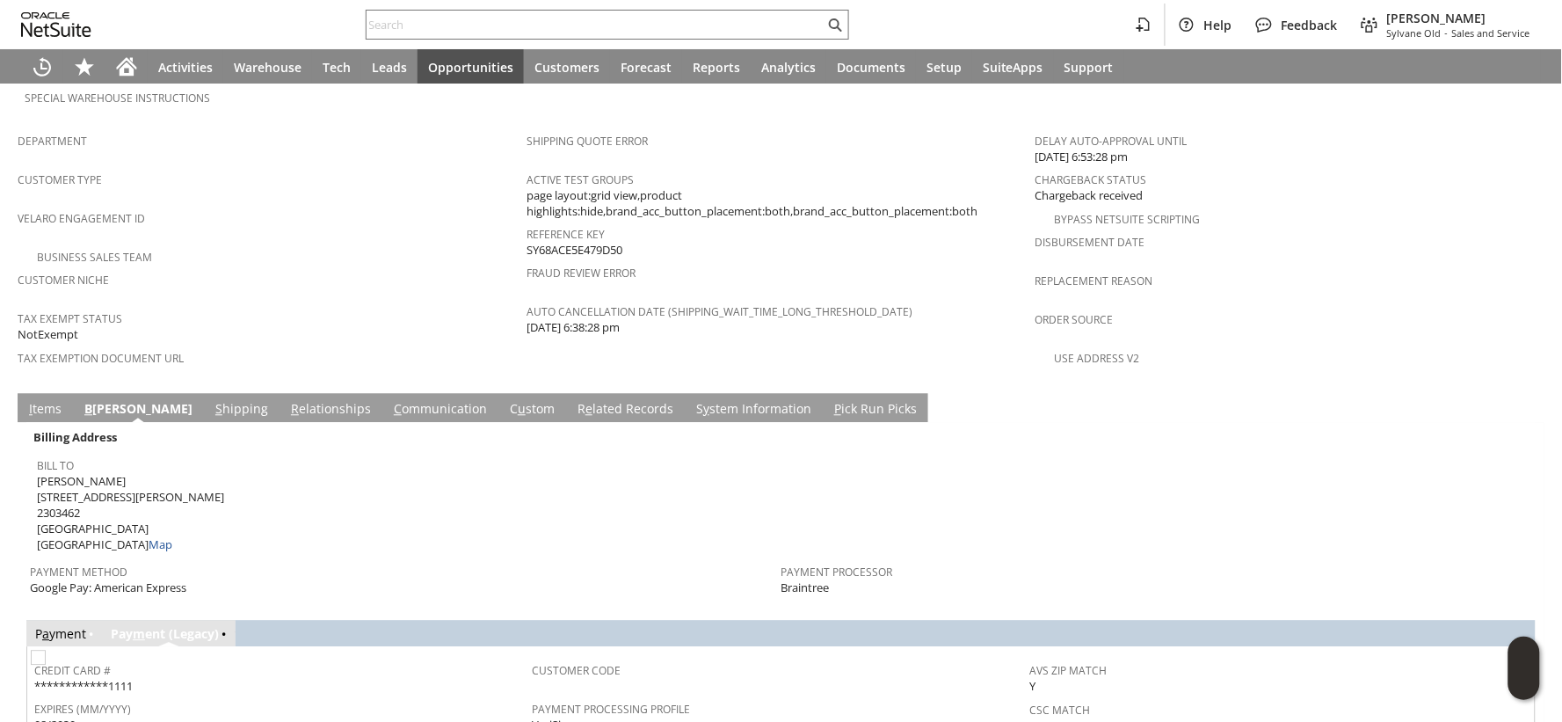
scroll to position [1242, 0]
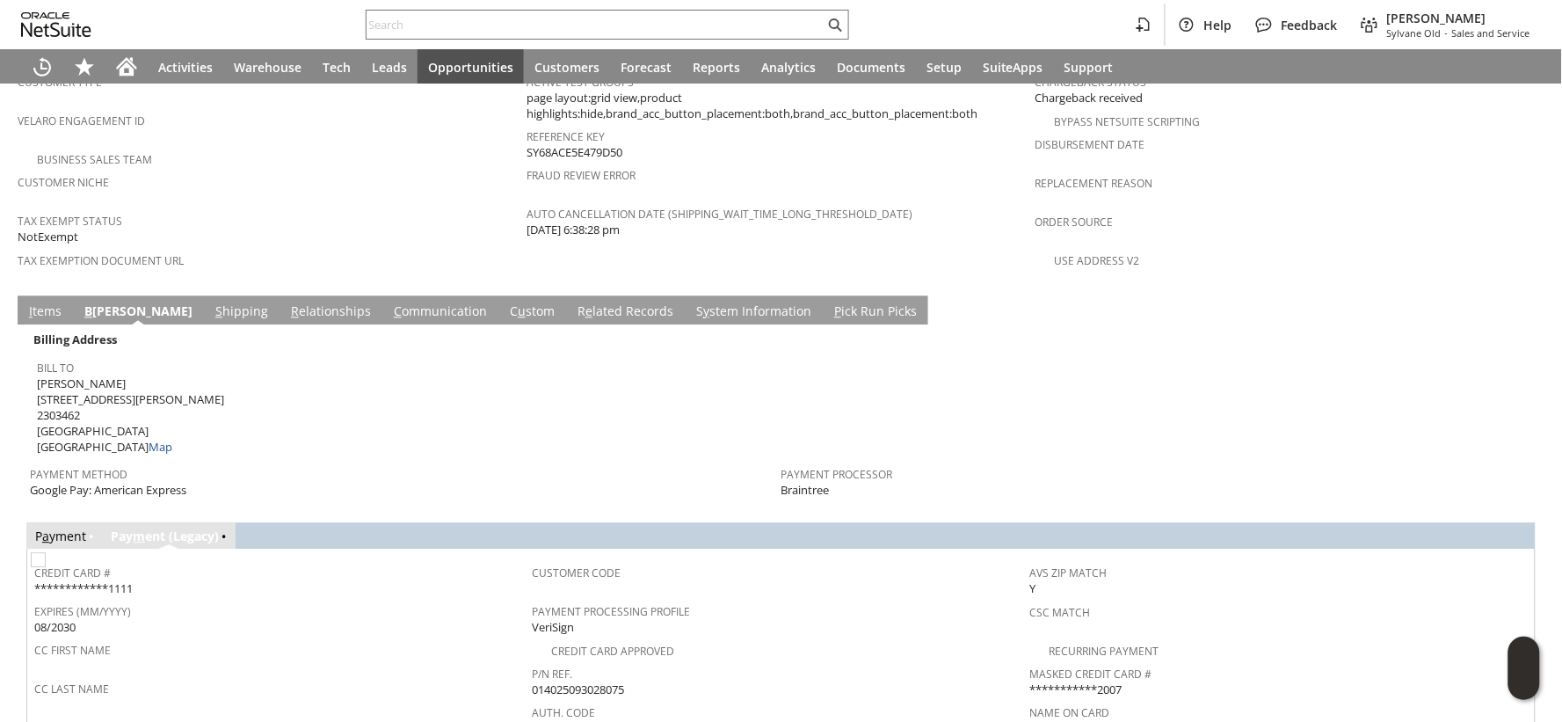
click at [692, 302] on link "S y stem Information" at bounding box center [754, 311] width 124 height 19
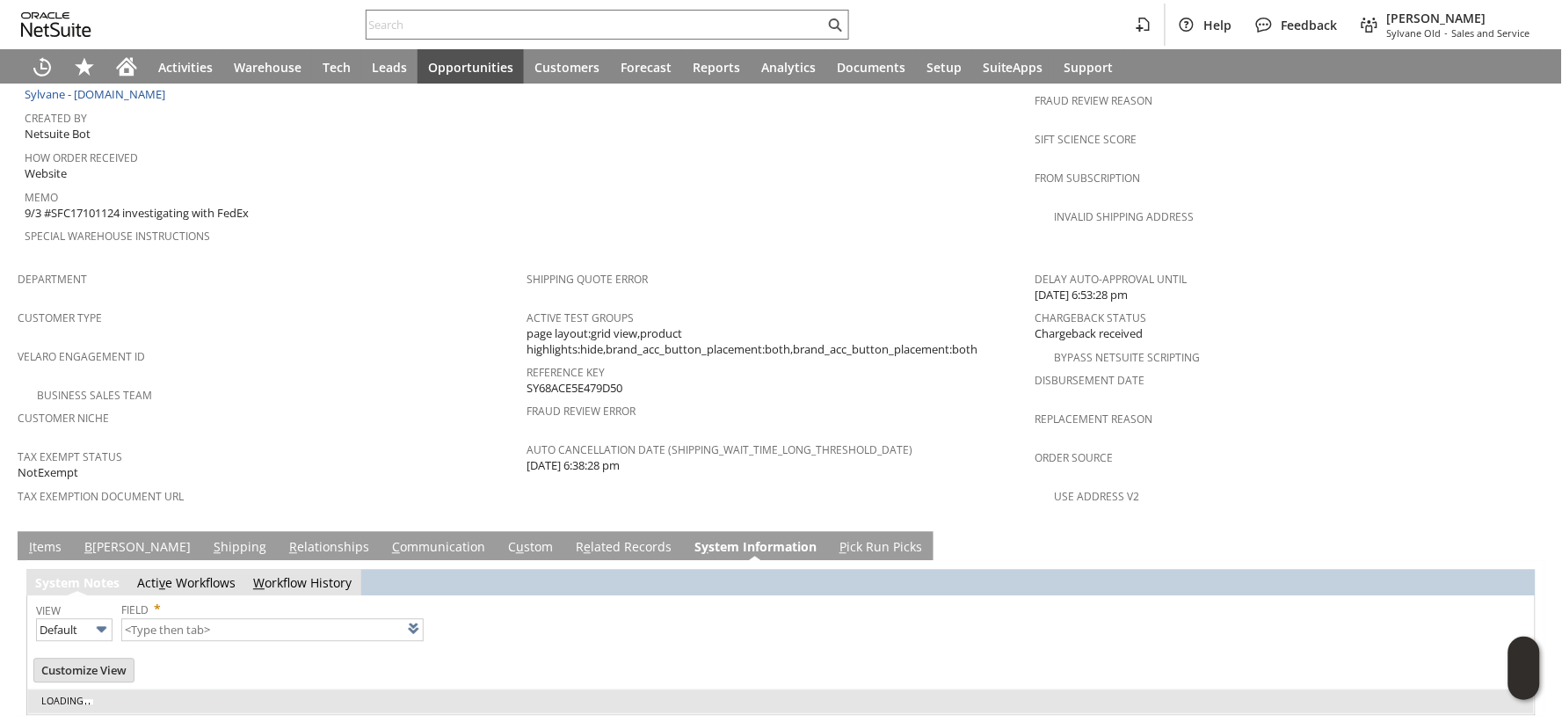
click at [504, 539] on link "C u stom" at bounding box center [531, 548] width 54 height 19
type input "1 to 25 of 97"
click at [504, 539] on link "C u stom" at bounding box center [531, 548] width 54 height 19
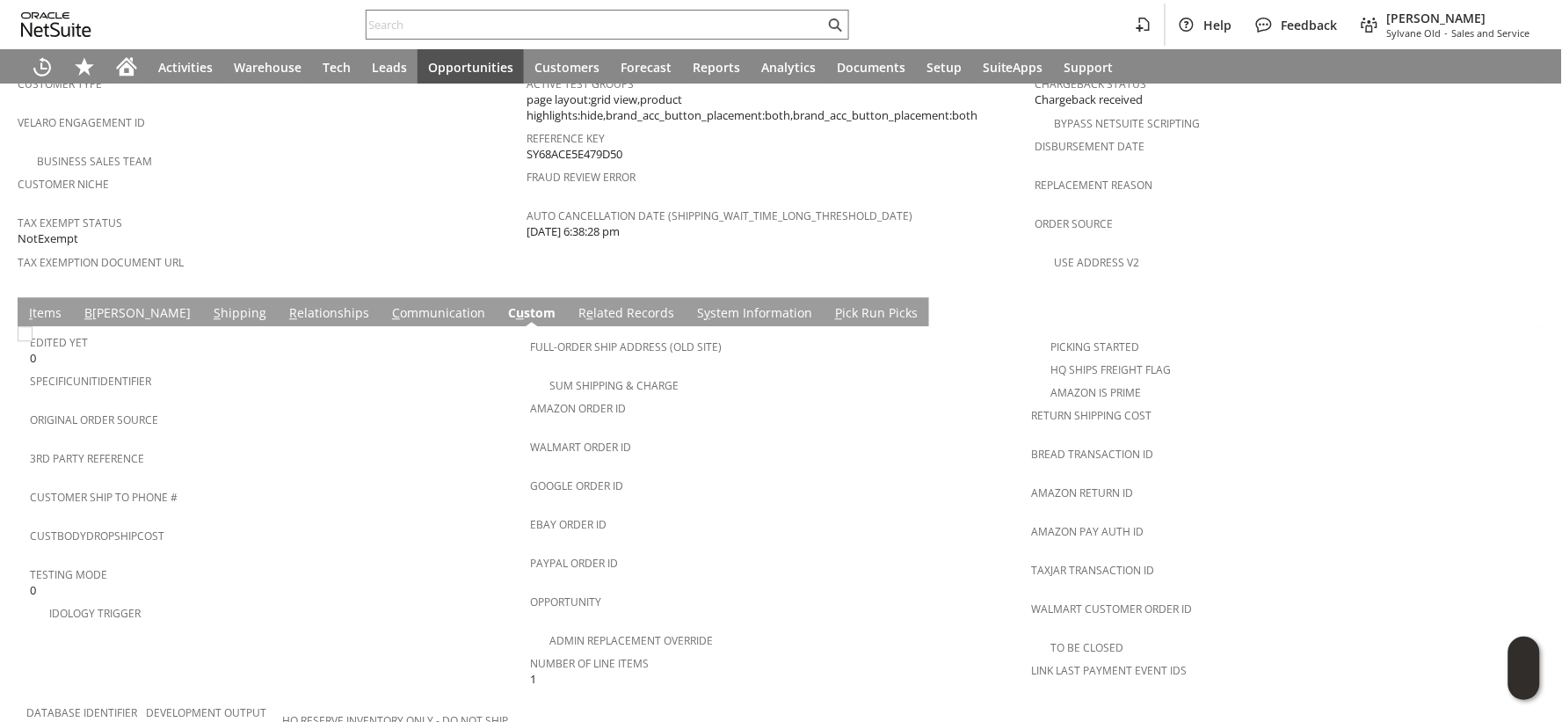
click at [388, 304] on link "C ommunication" at bounding box center [439, 313] width 102 height 19
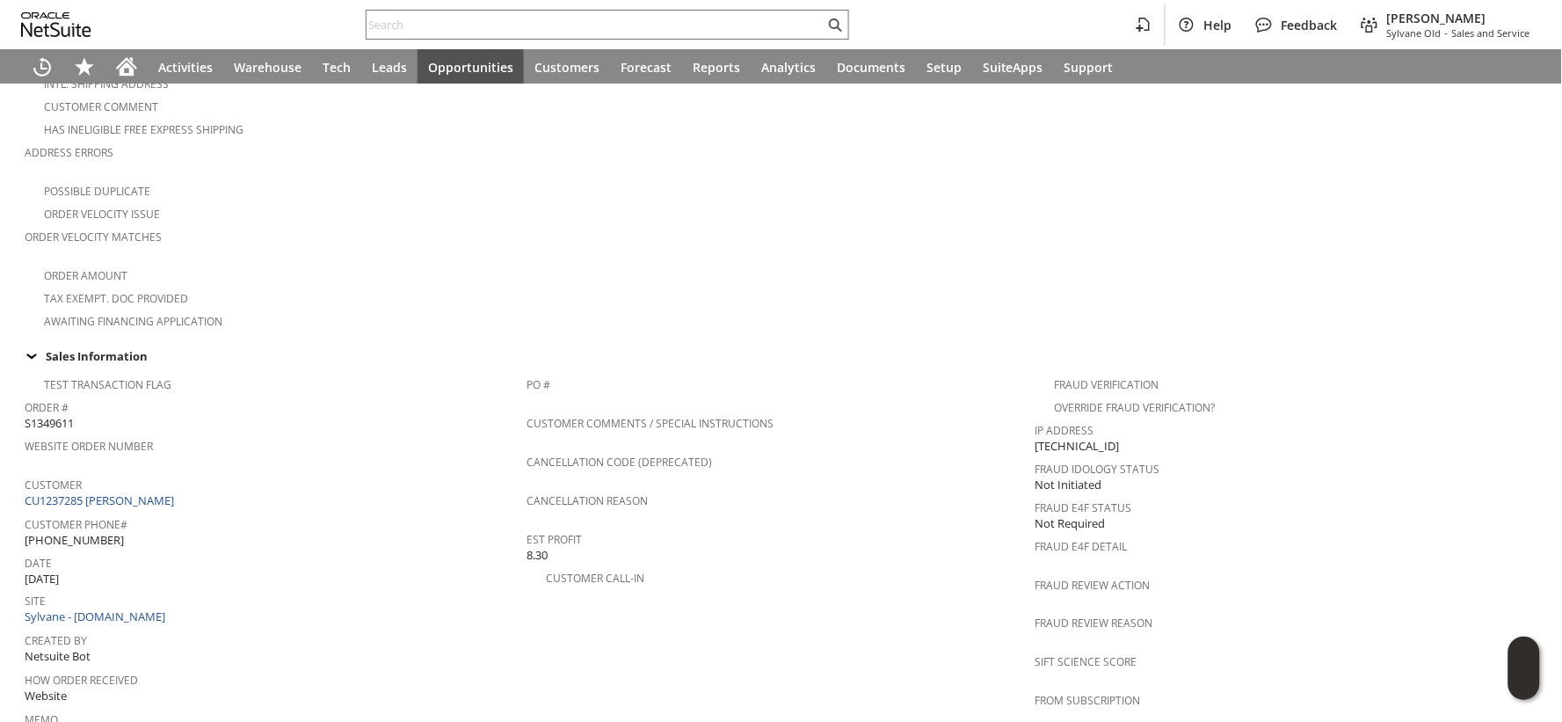
scroll to position [977, 0]
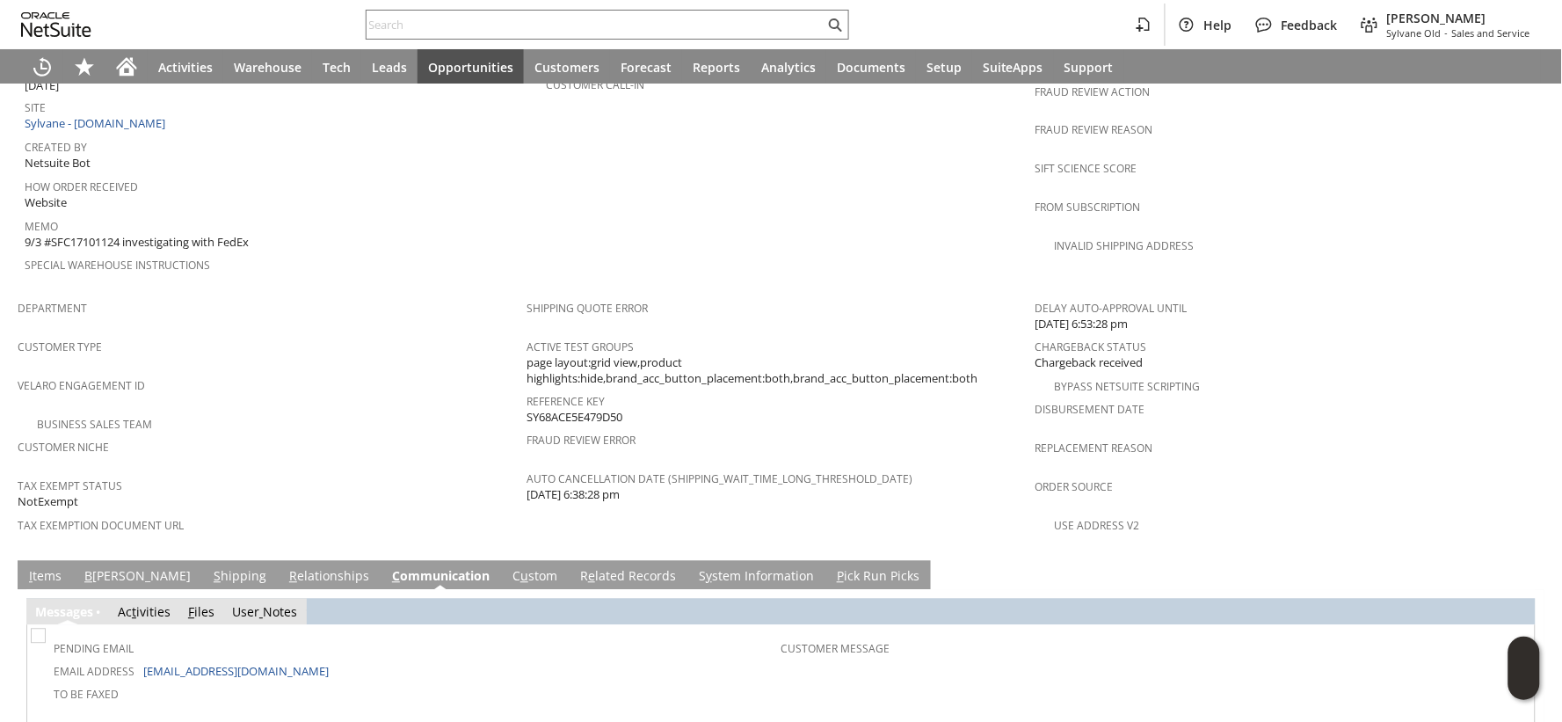
click at [105, 561] on td "B illing" at bounding box center [137, 575] width 129 height 29
click at [105, 568] on link "B illing" at bounding box center [137, 577] width 115 height 19
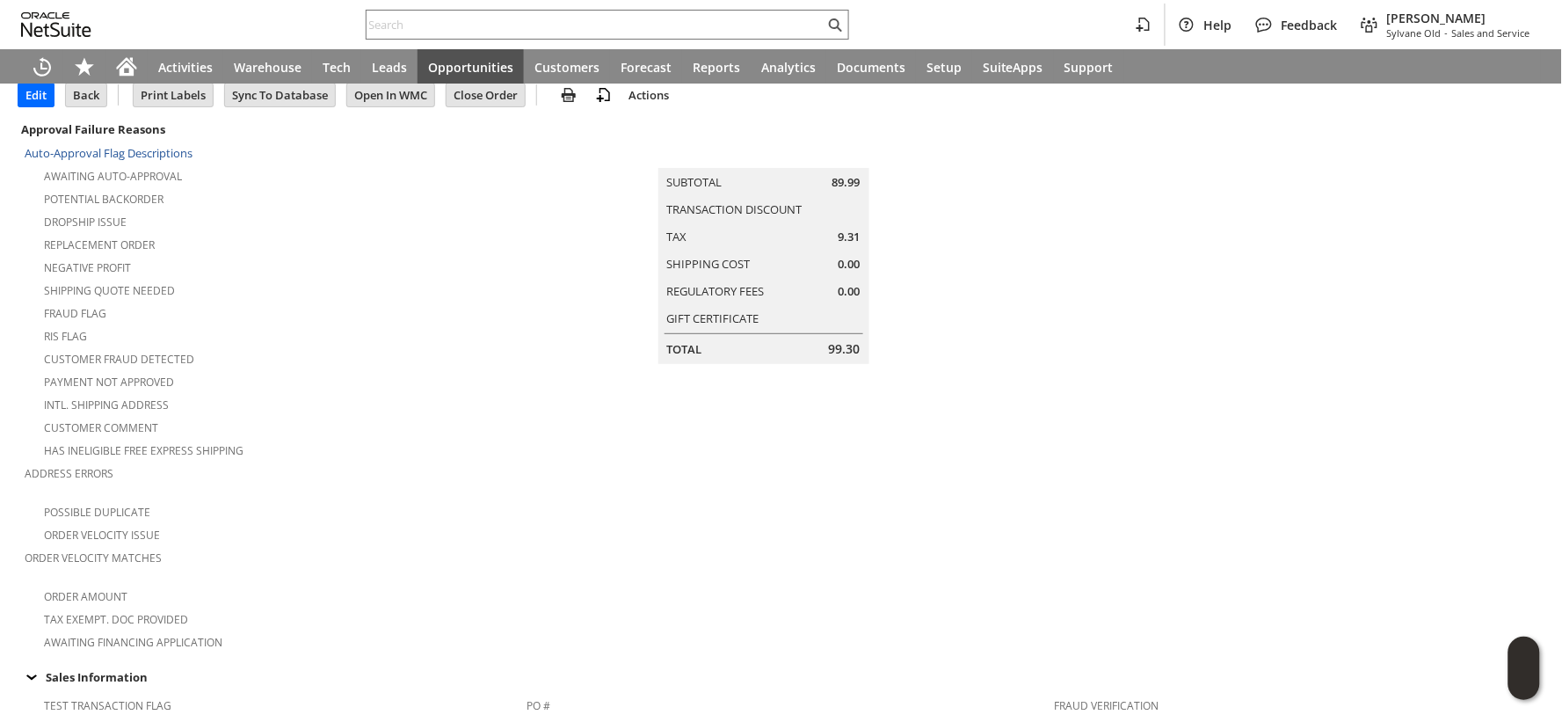
scroll to position [0, 0]
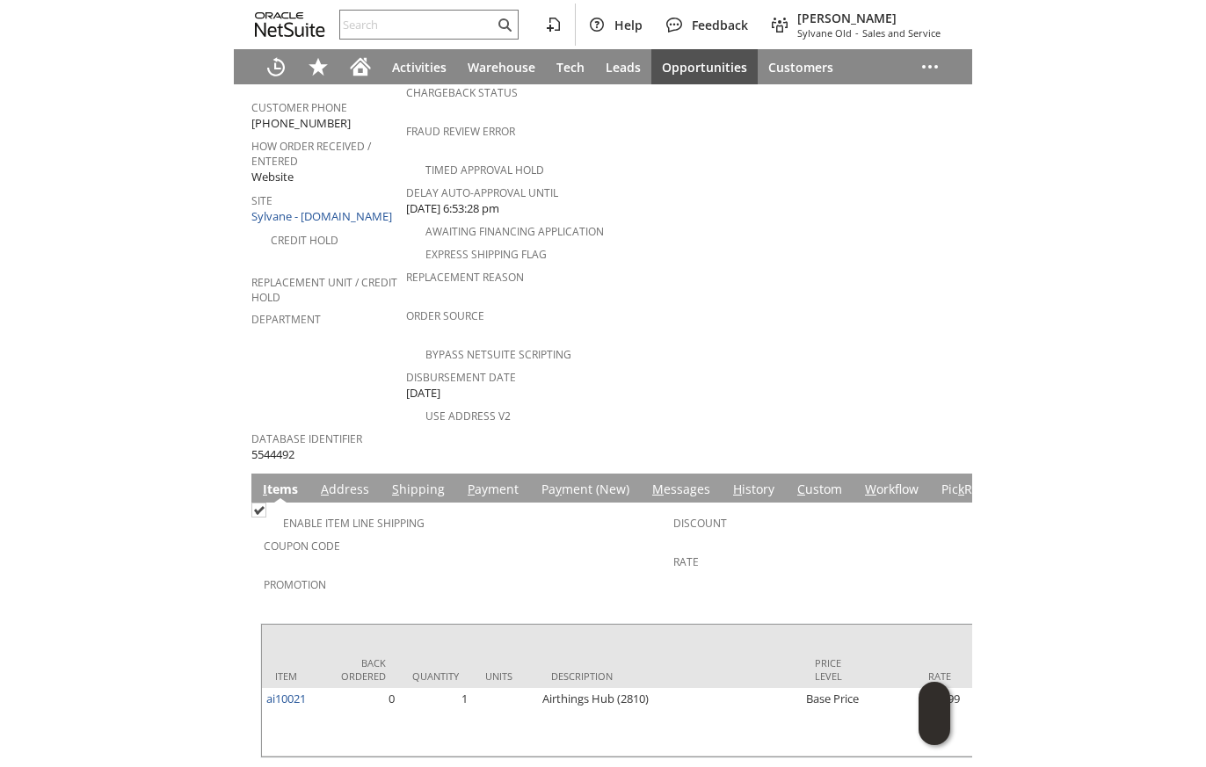
scroll to position [656, 0]
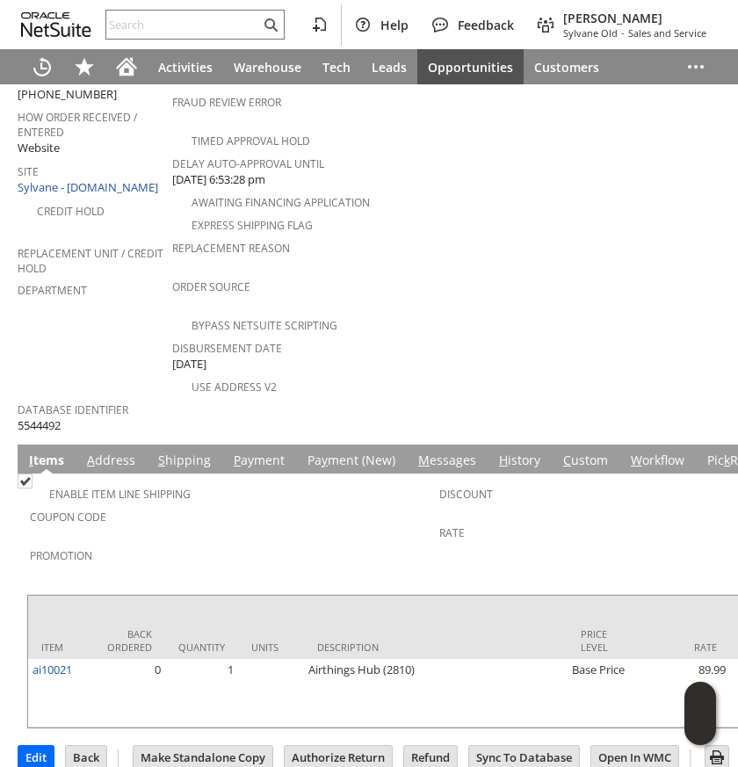
click at [244, 452] on link "P ayment" at bounding box center [259, 461] width 60 height 19
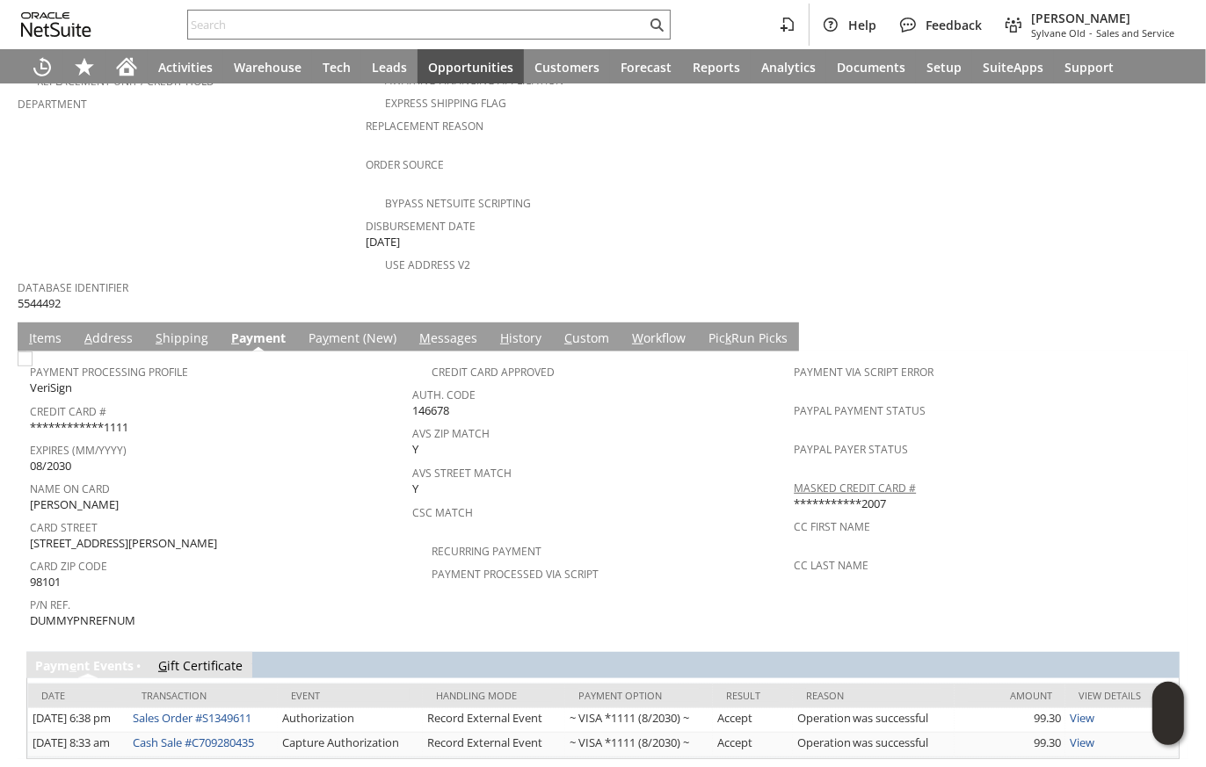
scroll to position [786, 0]
